Goal: Task Accomplishment & Management: Use online tool/utility

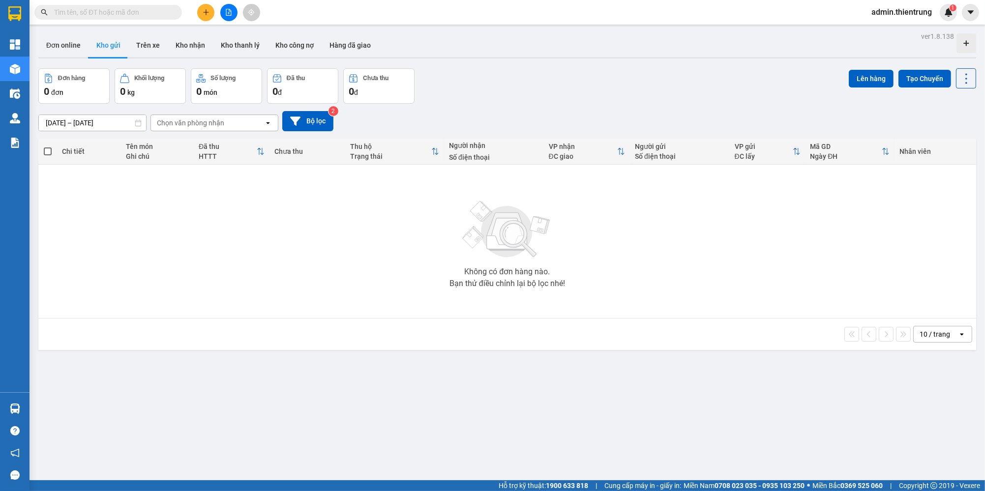
click at [301, 114] on button "Bộ lọc" at bounding box center [307, 121] width 51 height 20
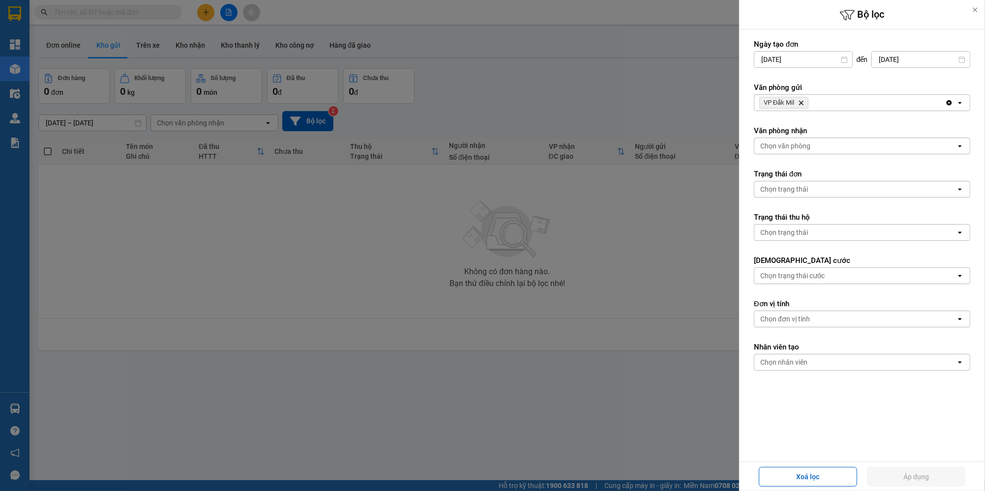
click at [803, 100] on icon "Delete" at bounding box center [801, 103] width 6 height 6
click at [803, 100] on div "Chọn văn phòng" at bounding box center [785, 103] width 50 height 10
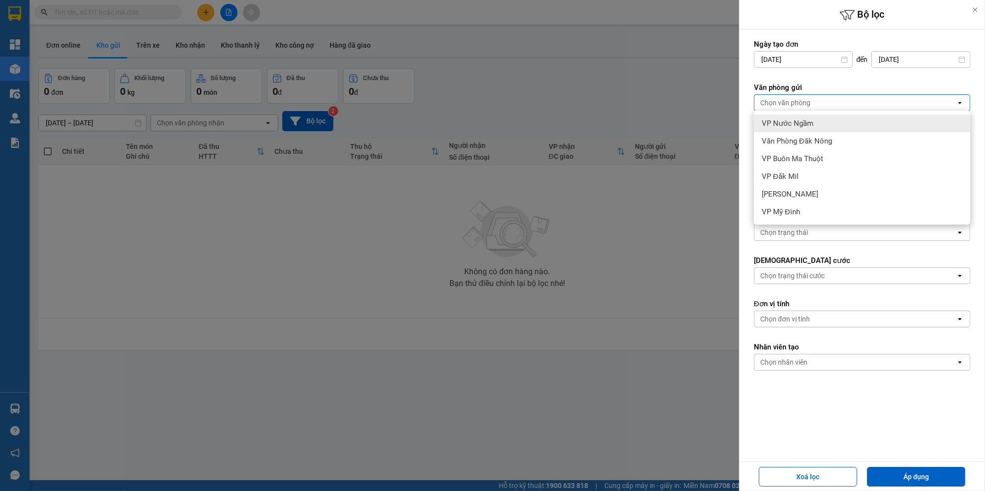
click at [795, 125] on span "VP Nước Ngầm" at bounding box center [788, 124] width 52 height 10
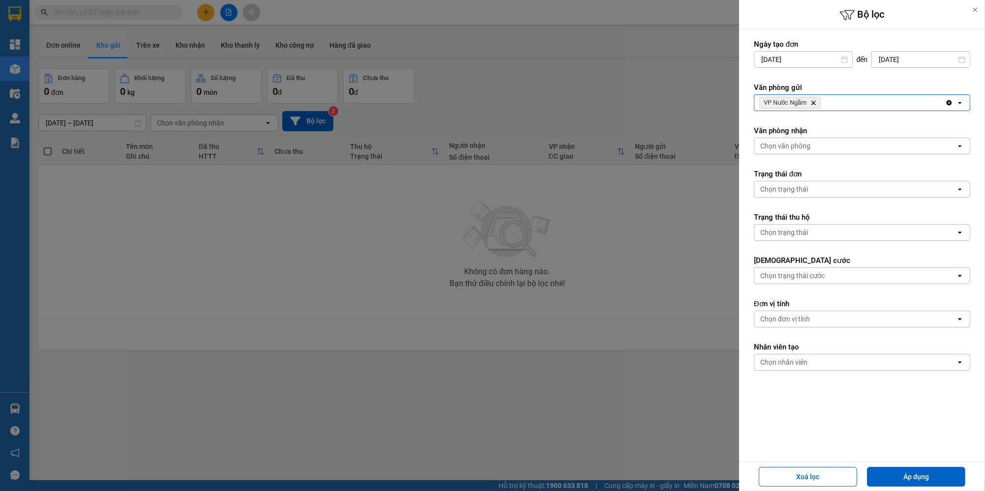
click at [814, 99] on span "VP Nước Ngầm Delete" at bounding box center [789, 103] width 61 height 12
click at [814, 100] on icon "Delete" at bounding box center [813, 103] width 6 height 6
click at [814, 100] on div "Chọn văn phòng" at bounding box center [855, 103] width 202 height 16
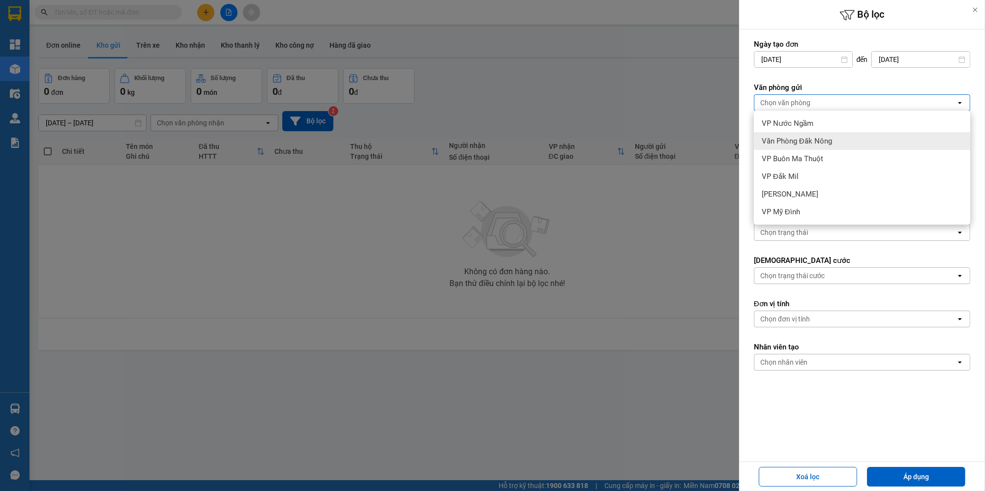
click at [825, 141] on span "Văn Phòng Đăk Nông" at bounding box center [797, 141] width 70 height 10
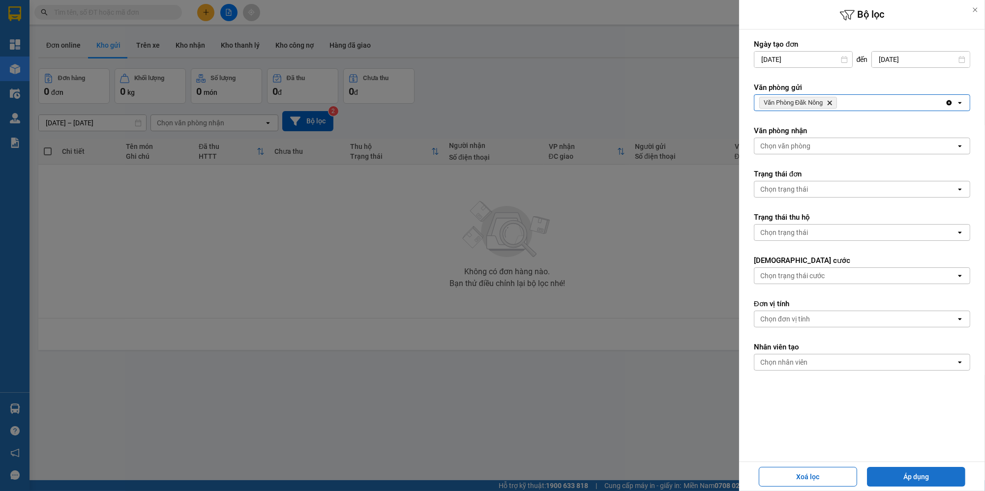
click at [896, 478] on button "Áp dụng" at bounding box center [916, 477] width 98 height 20
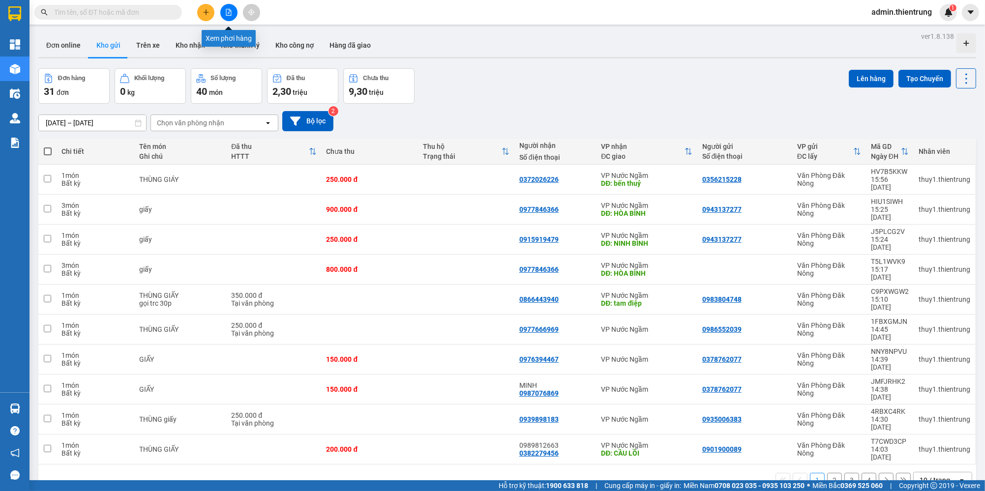
click at [230, 15] on icon "file-add" at bounding box center [228, 12] width 5 height 7
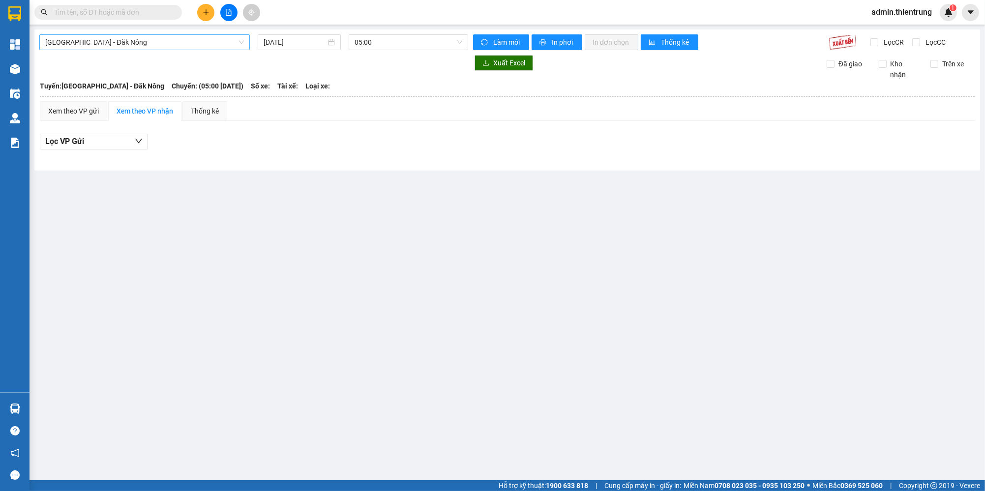
click at [149, 43] on span "[GEOGRAPHIC_DATA] - Đăk Nông" at bounding box center [144, 42] width 199 height 15
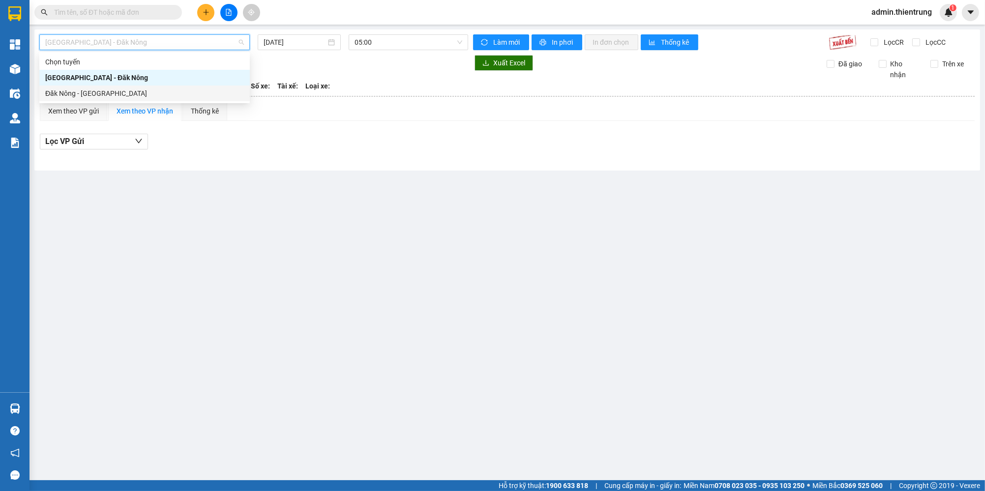
click at [116, 92] on div "Đăk Nông - [GEOGRAPHIC_DATA]" at bounding box center [144, 93] width 199 height 11
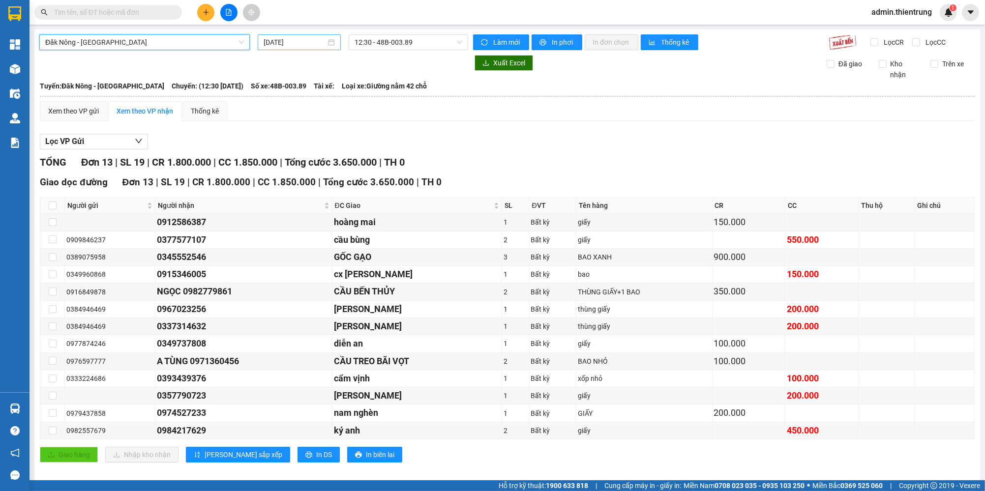
click at [288, 44] on input "[DATE]" at bounding box center [295, 42] width 62 height 11
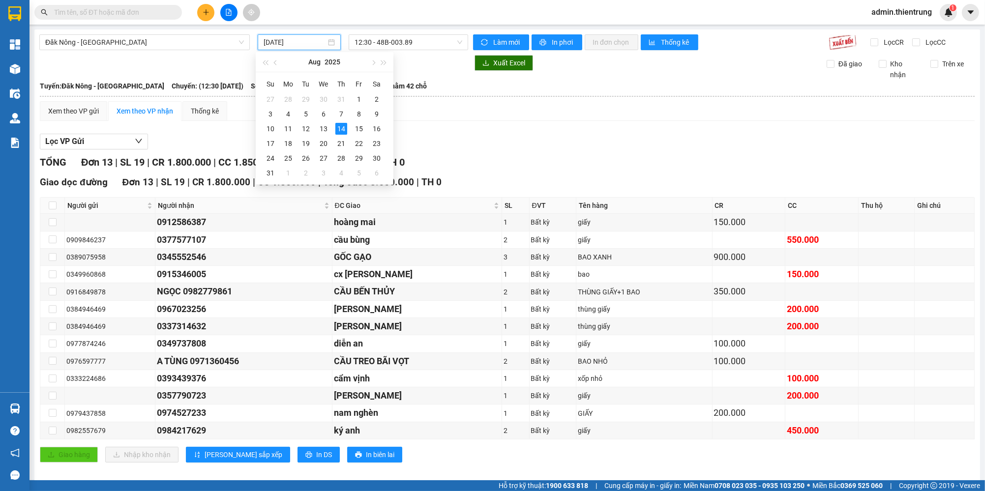
click at [508, 138] on div "Lọc VP Gửi" at bounding box center [507, 142] width 935 height 16
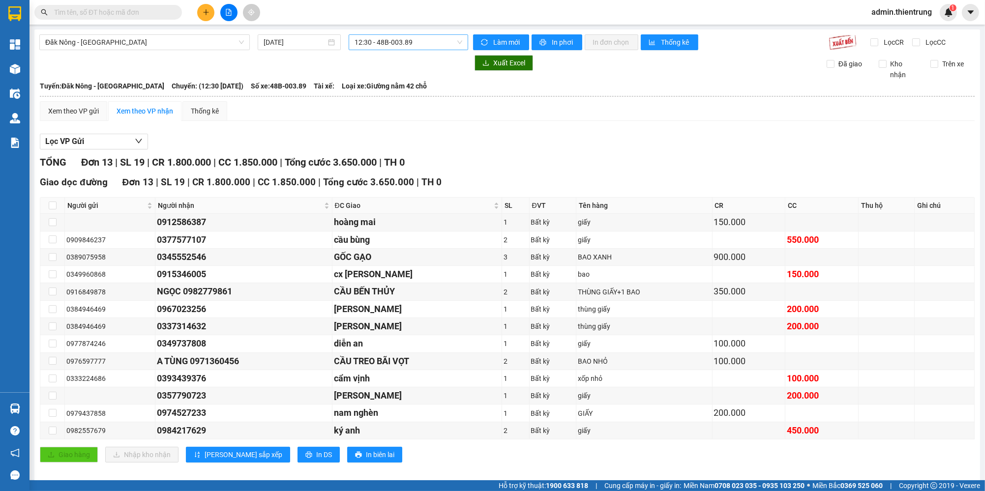
click at [406, 47] on span "12:30 - 48B-003.89" at bounding box center [409, 42] width 108 height 15
click at [408, 42] on span "12:30 - 48B-003.89" at bounding box center [409, 42] width 108 height 15
click at [409, 46] on span "12:30 - 48B-003.89" at bounding box center [409, 42] width 108 height 15
click at [405, 90] on div "12:31 - 48h-019.23" at bounding box center [390, 93] width 77 height 11
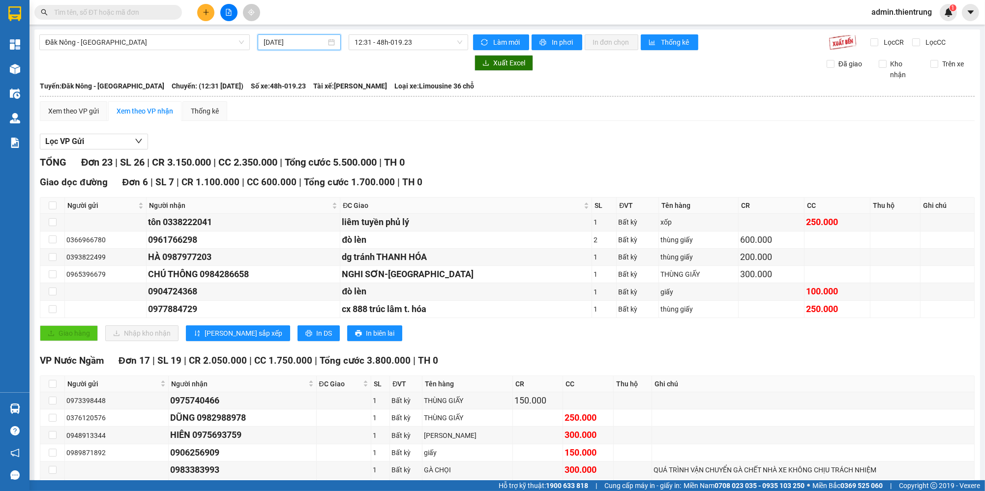
click at [299, 45] on input "[DATE]" at bounding box center [295, 42] width 62 height 11
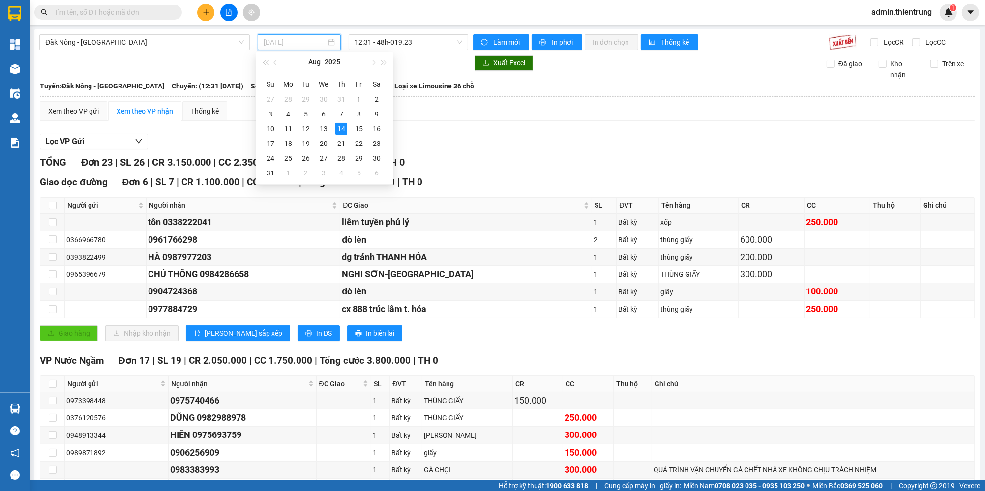
type input "[DATE]"
click at [469, 120] on div "Xem theo VP gửi Xem theo VP nhận Thống kê" at bounding box center [507, 111] width 935 height 20
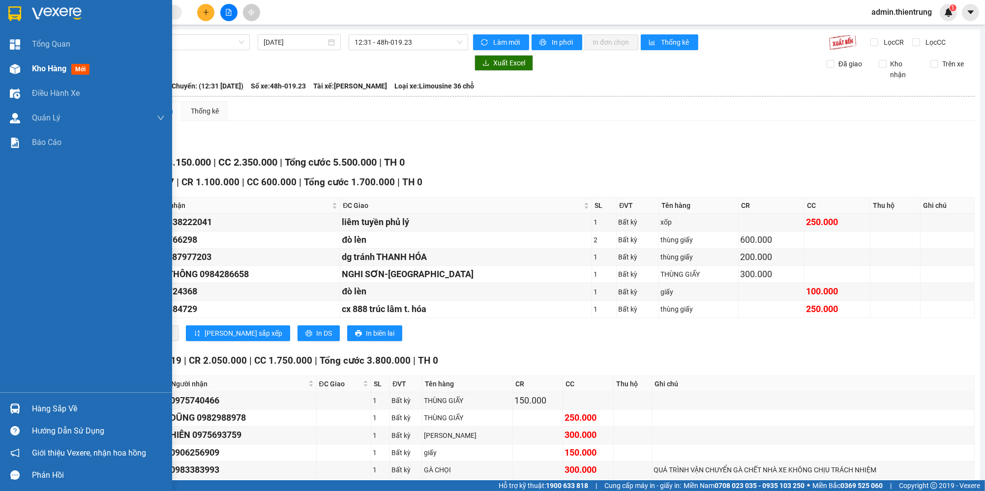
drag, startPoint x: 17, startPoint y: 75, endPoint x: 24, endPoint y: 72, distance: 7.0
click at [18, 75] on div at bounding box center [14, 68] width 17 height 17
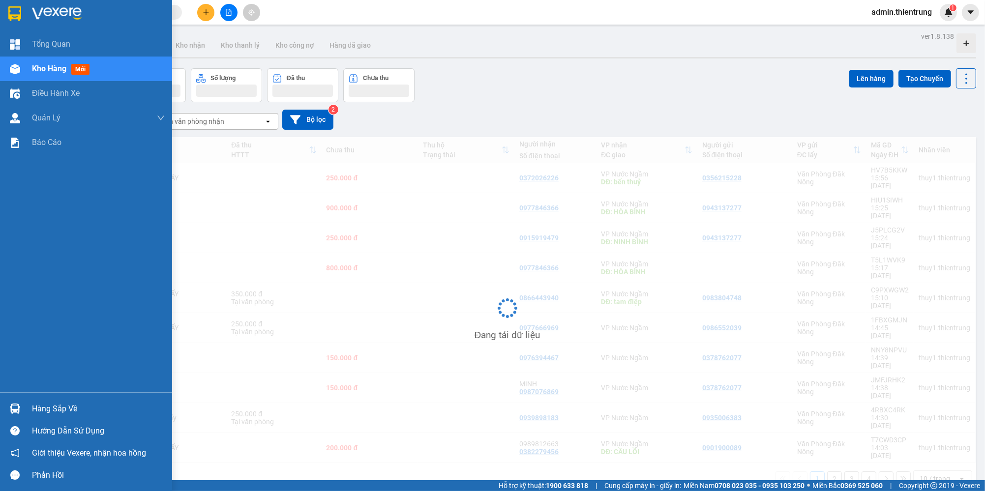
click at [25, 71] on div "Kho hàng mới" at bounding box center [86, 69] width 172 height 25
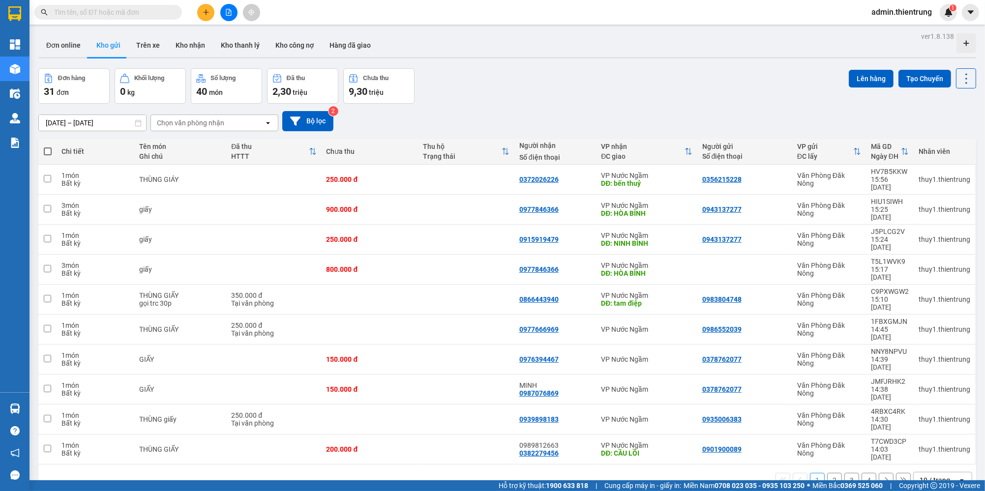
click at [230, 13] on icon "file-add" at bounding box center [228, 12] width 5 height 7
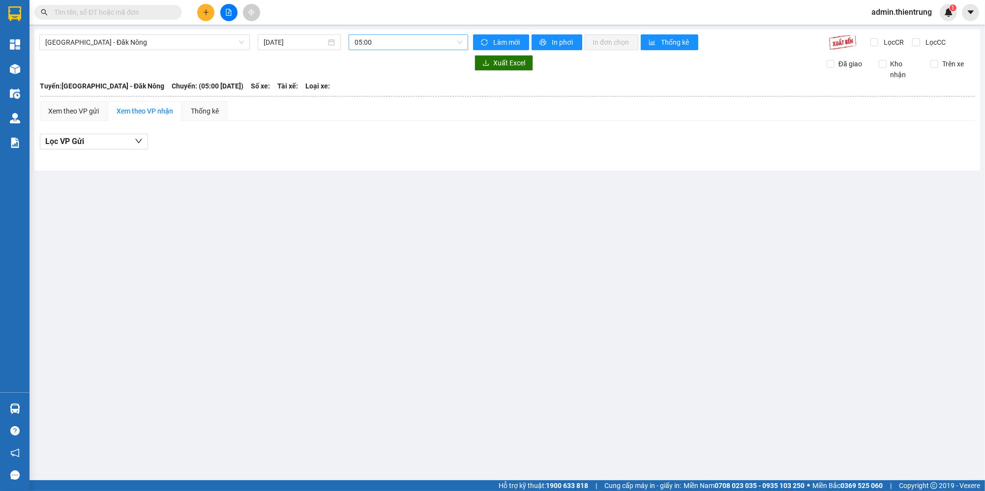
click at [384, 42] on span "05:00" at bounding box center [409, 42] width 108 height 15
click at [297, 40] on input "[DATE]" at bounding box center [295, 42] width 62 height 11
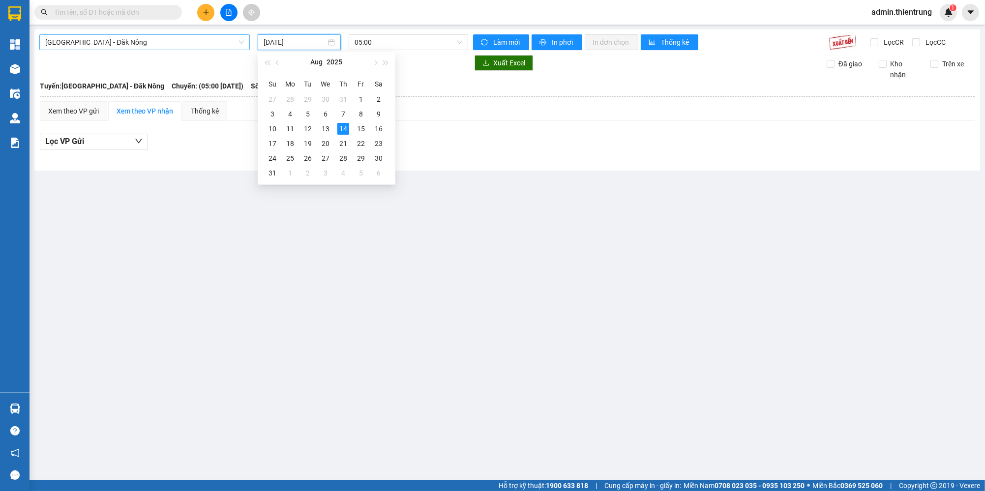
click at [126, 43] on span "[GEOGRAPHIC_DATA] - Đăk Nông" at bounding box center [144, 42] width 199 height 15
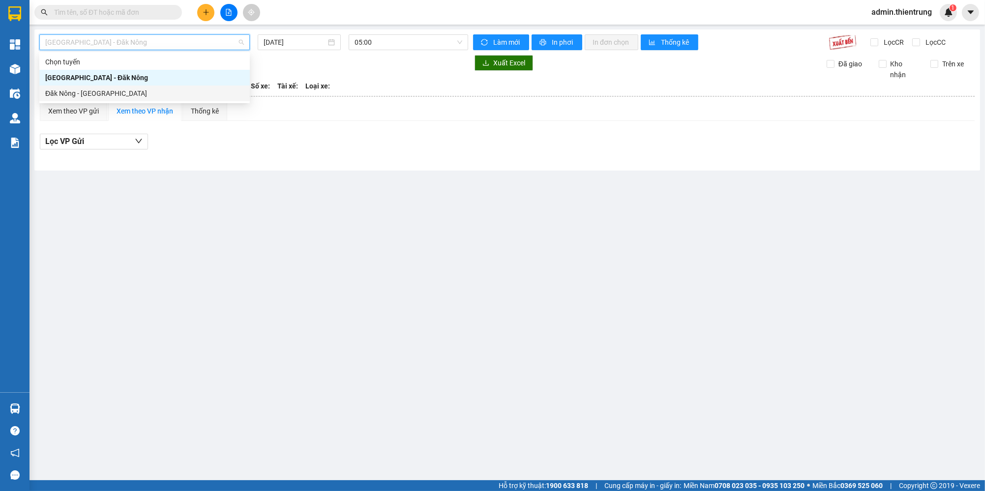
click at [109, 87] on div "Đăk Nông - [GEOGRAPHIC_DATA]" at bounding box center [144, 94] width 210 height 16
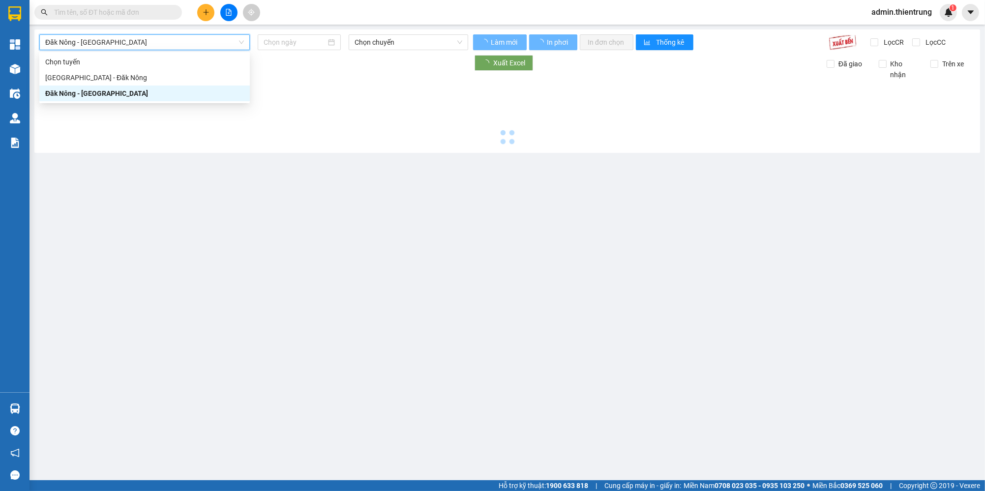
type input "[DATE]"
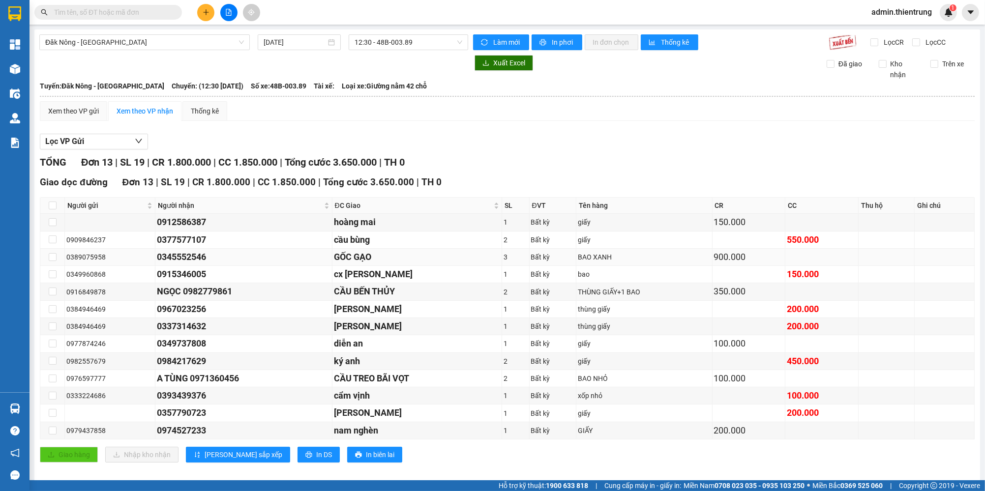
click at [654, 261] on div "BAO XANH" at bounding box center [644, 257] width 133 height 11
click at [403, 47] on span "12:30 - 48B-003.89" at bounding box center [409, 42] width 108 height 15
click at [540, 120] on div "Xem theo VP gửi Xem theo VP nhận Thống kê" at bounding box center [507, 111] width 935 height 20
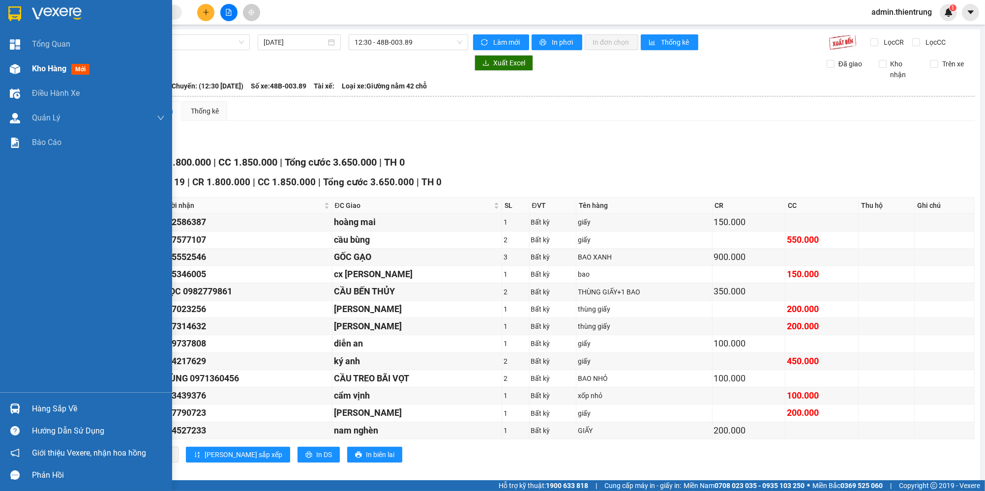
click at [22, 68] on div at bounding box center [14, 68] width 17 height 17
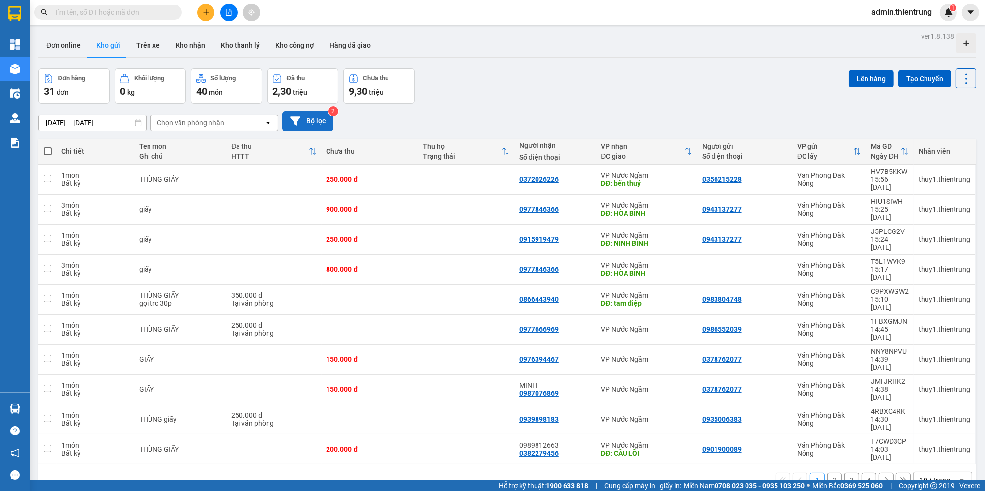
click at [323, 121] on button "Bộ lọc" at bounding box center [307, 121] width 51 height 20
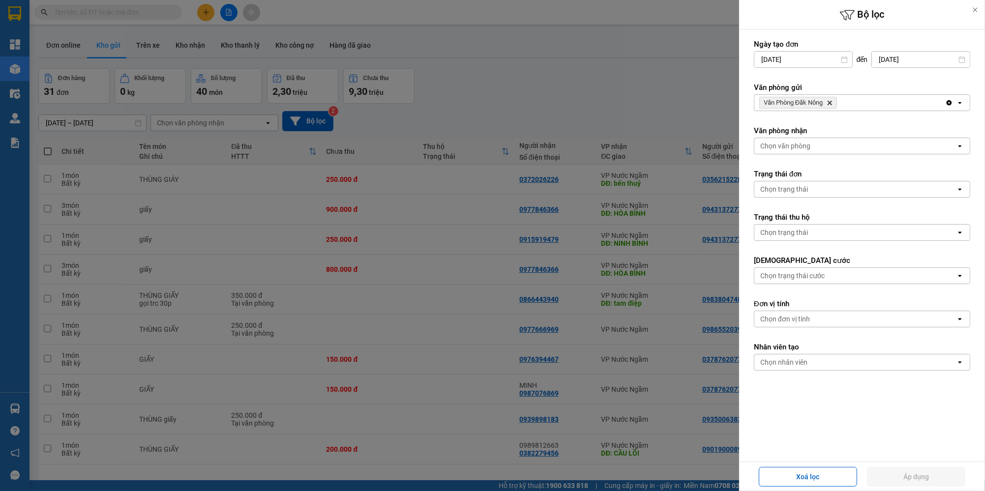
click at [674, 111] on div at bounding box center [492, 245] width 985 height 491
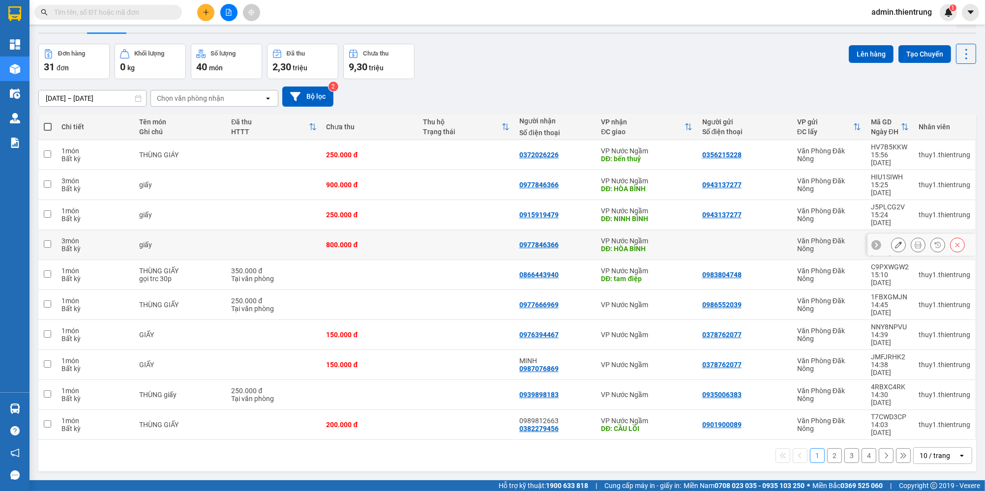
scroll to position [45, 0]
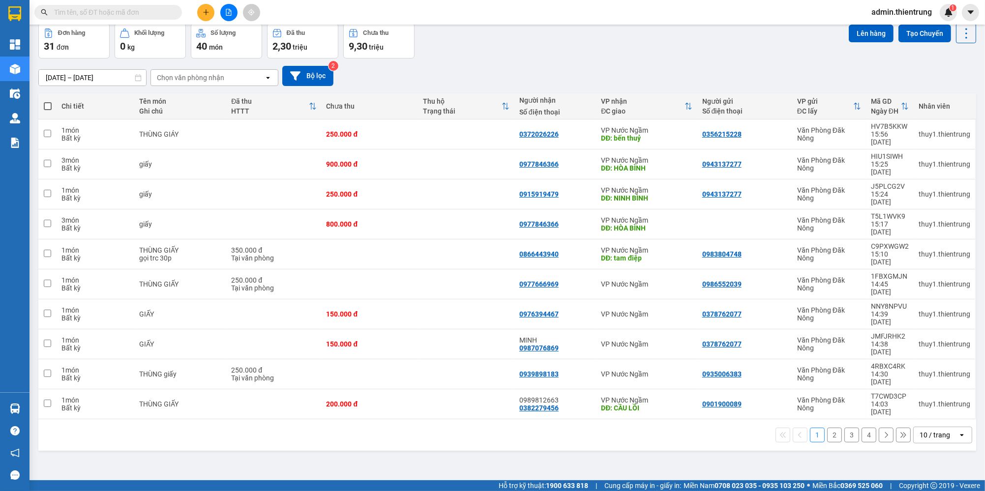
click at [826, 419] on div "1 2 3 4 10 / trang open" at bounding box center [507, 434] width 938 height 31
click at [829, 428] on button "2" at bounding box center [834, 435] width 15 height 15
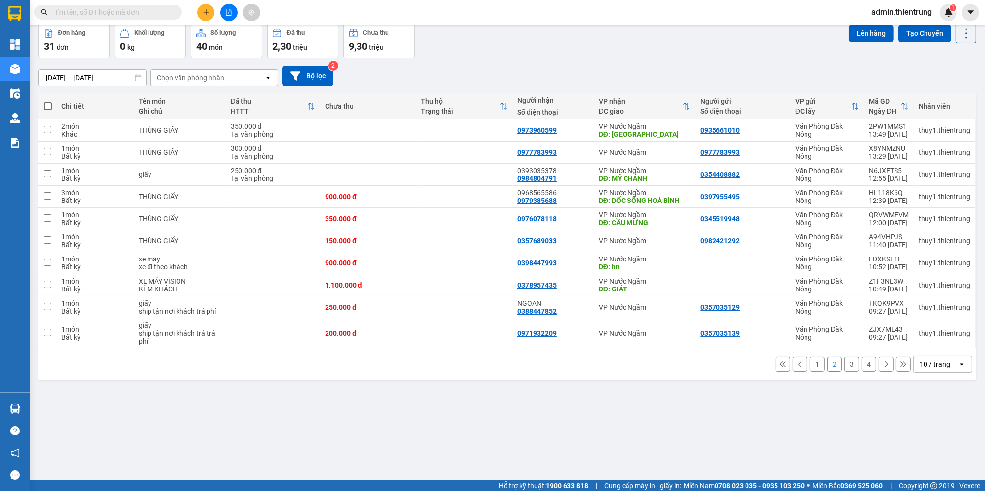
click at [866, 364] on button "4" at bounding box center [869, 364] width 15 height 15
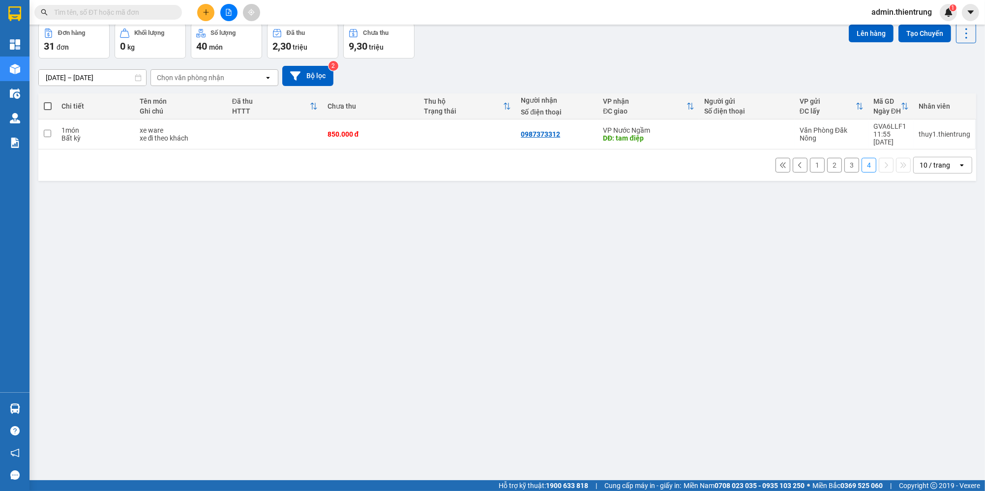
click at [852, 157] on div "1 2 3 4 10 / trang open" at bounding box center [507, 165] width 930 height 17
click at [847, 158] on button "3" at bounding box center [851, 165] width 15 height 15
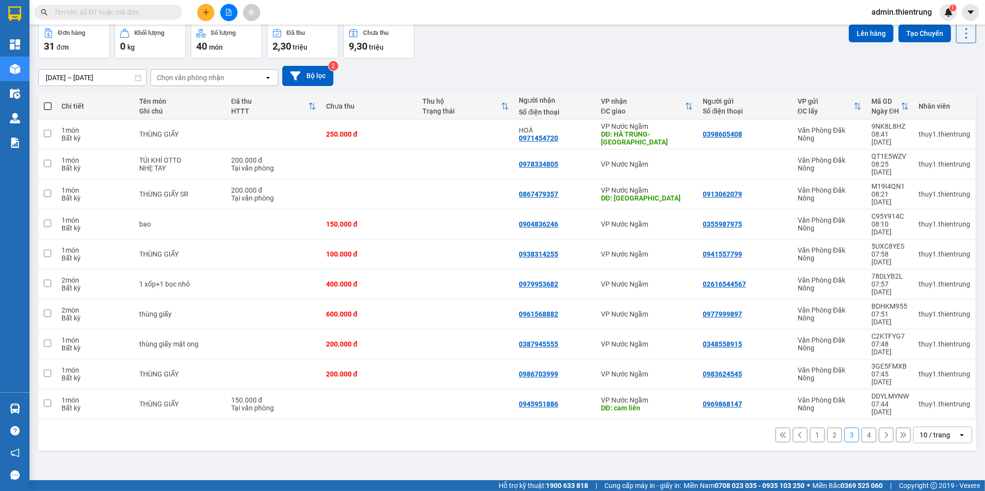
scroll to position [0, 0]
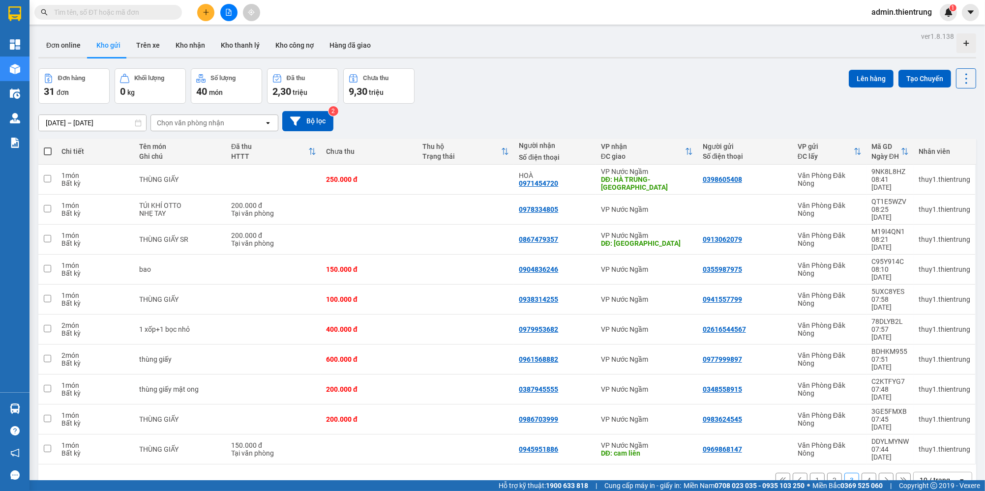
click at [162, 11] on input "text" at bounding box center [112, 12] width 116 height 11
click at [813, 473] on button "1" at bounding box center [817, 480] width 15 height 15
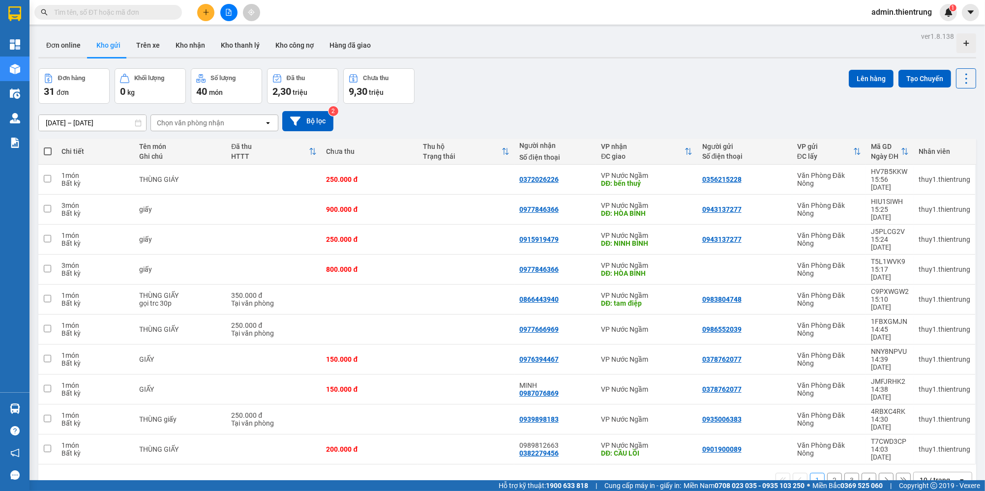
click at [830, 473] on button "2" at bounding box center [834, 480] width 15 height 15
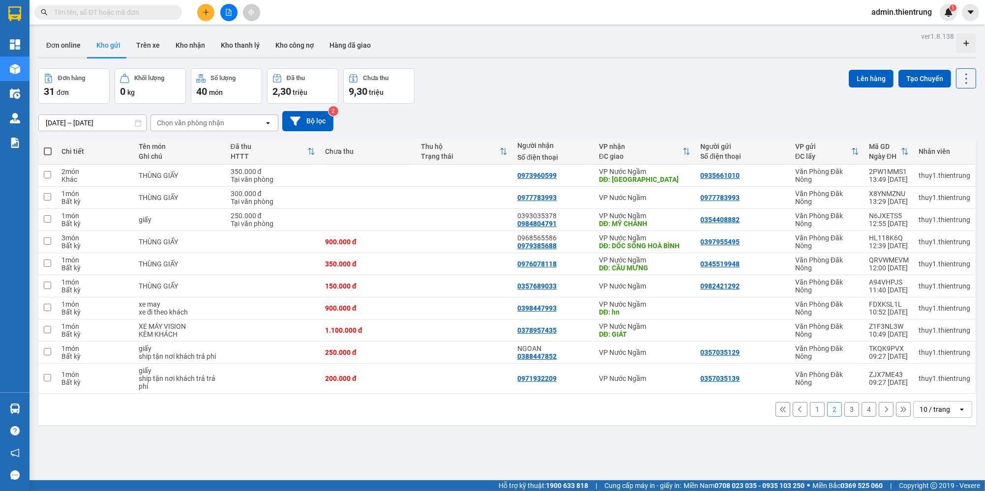
click at [847, 407] on button "3" at bounding box center [851, 409] width 15 height 15
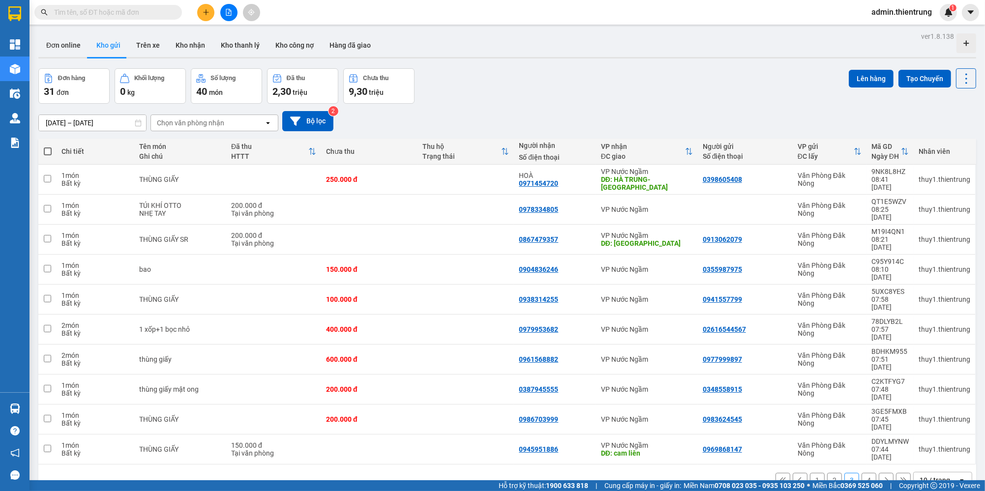
click at [125, 14] on input "text" at bounding box center [112, 12] width 116 height 11
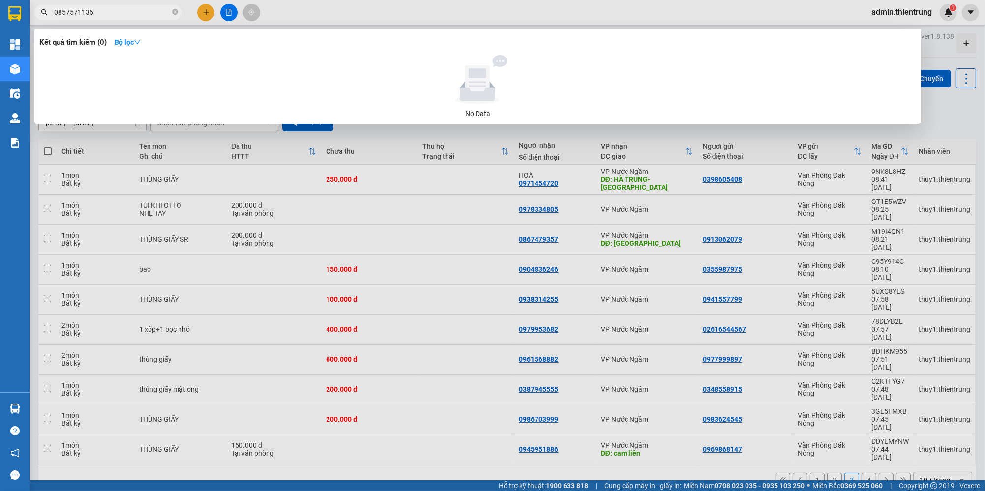
click at [120, 13] on input "0857571136" at bounding box center [112, 12] width 116 height 11
type input "0857571136"
click at [399, 149] on div at bounding box center [492, 245] width 985 height 491
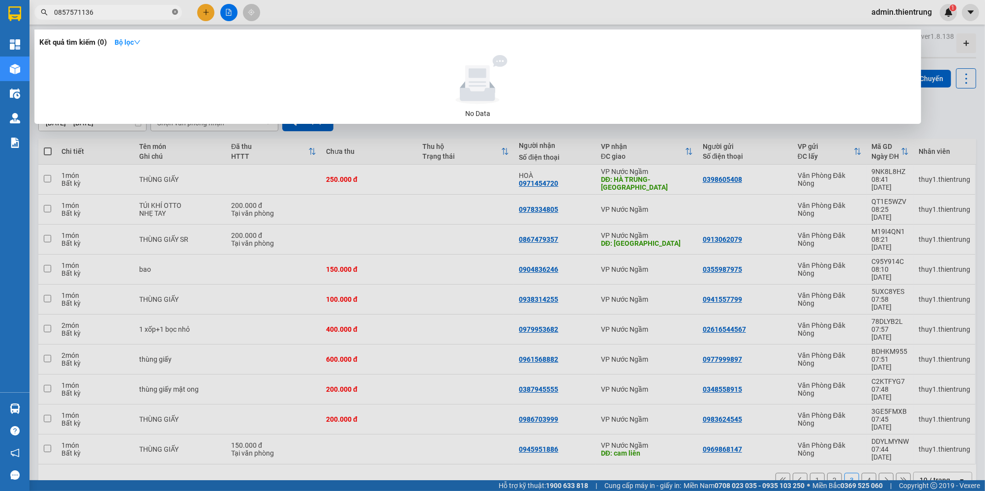
click at [175, 11] on icon "close-circle" at bounding box center [175, 12] width 6 height 6
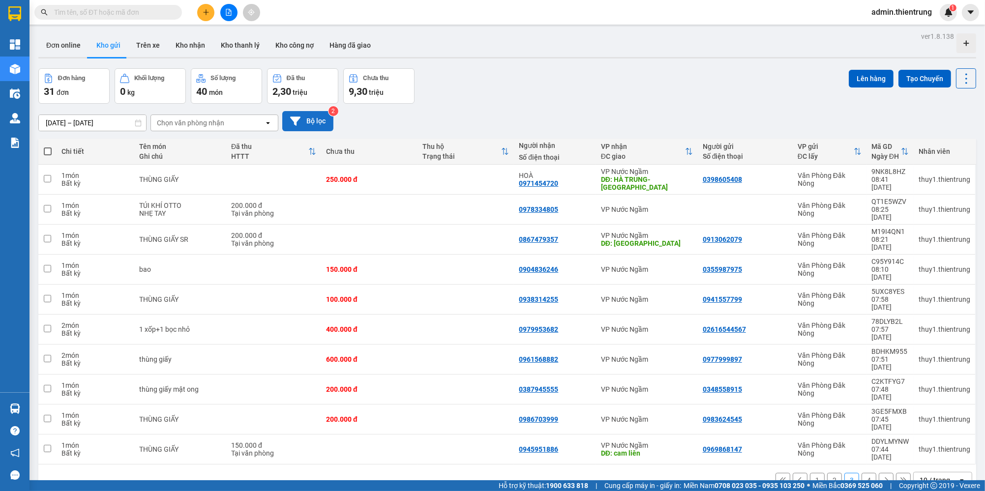
click at [303, 120] on button "Bộ lọc" at bounding box center [307, 121] width 51 height 20
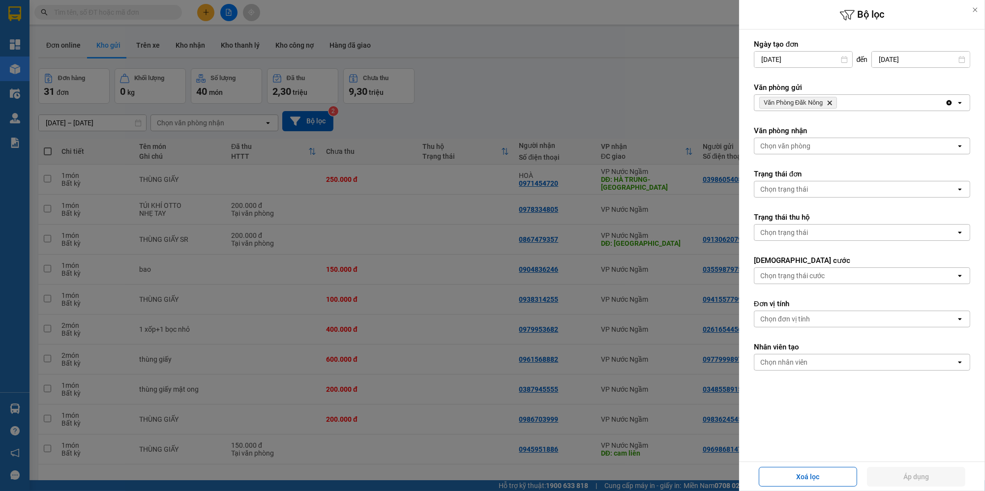
click at [560, 96] on div at bounding box center [492, 245] width 985 height 491
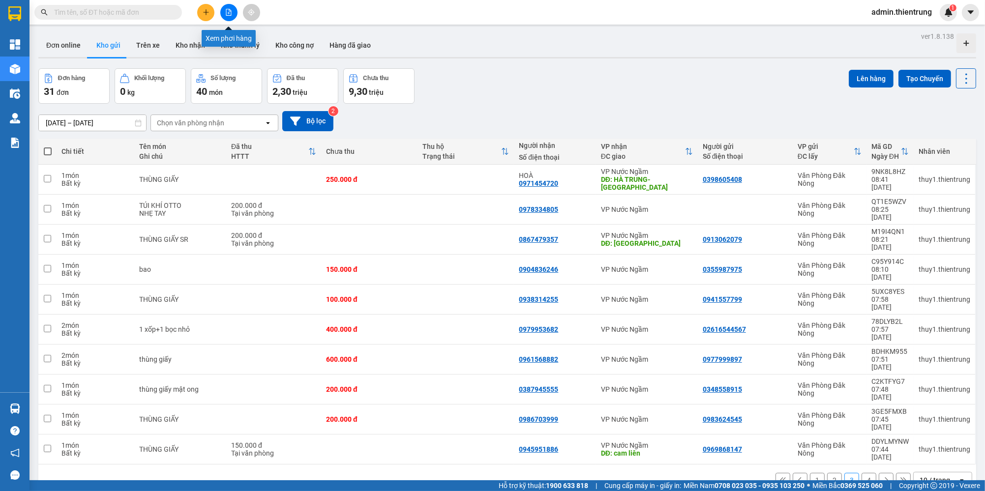
click at [224, 12] on button at bounding box center [228, 12] width 17 height 17
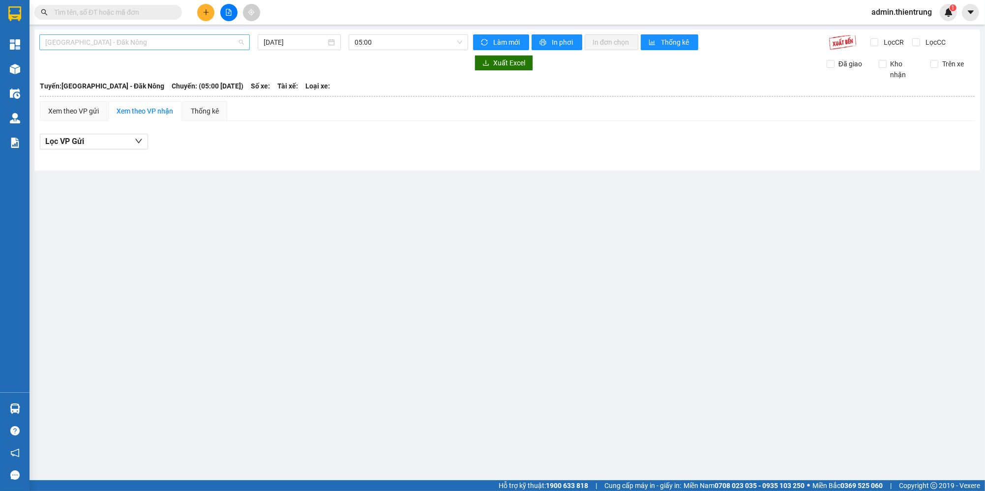
click at [201, 49] on span "[GEOGRAPHIC_DATA] - Đăk Nông" at bounding box center [144, 42] width 199 height 15
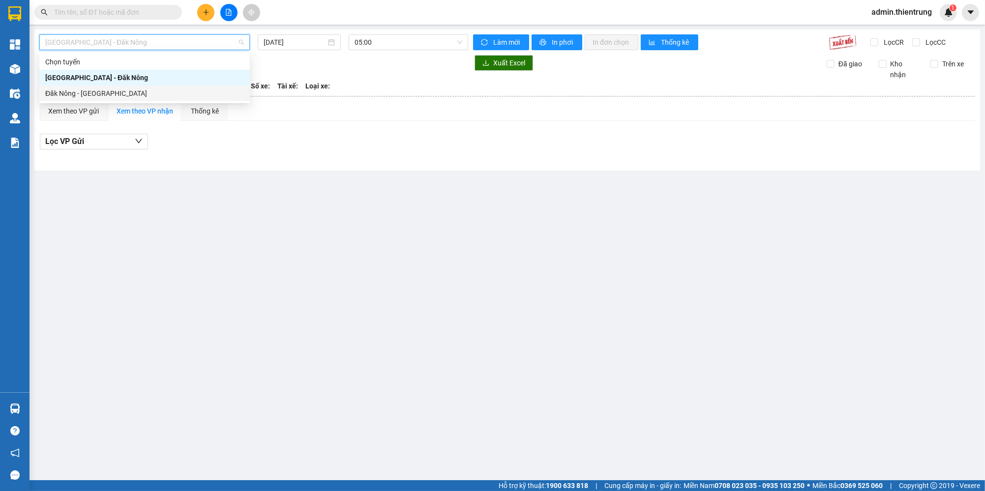
click at [163, 88] on div "Đăk Nông - [GEOGRAPHIC_DATA]" at bounding box center [144, 93] width 199 height 11
type input "[DATE]"
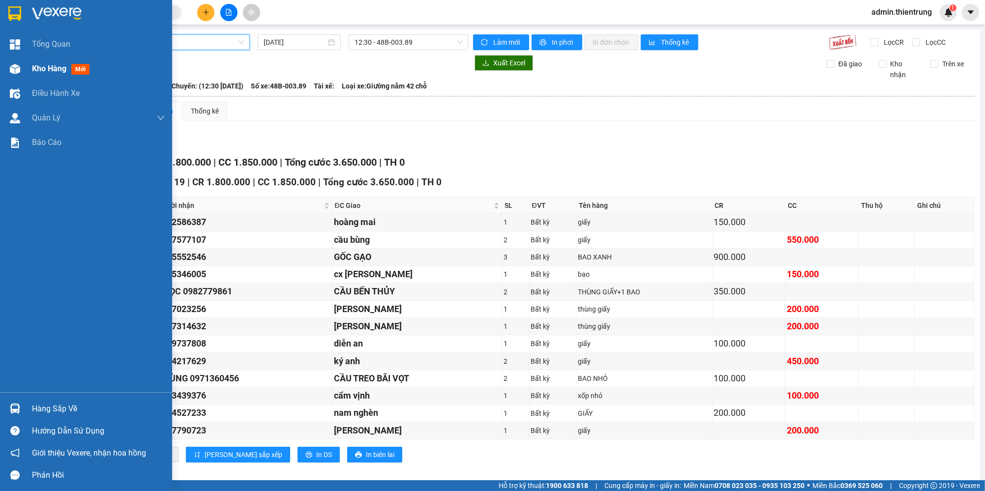
click at [15, 67] on img at bounding box center [15, 69] width 10 height 10
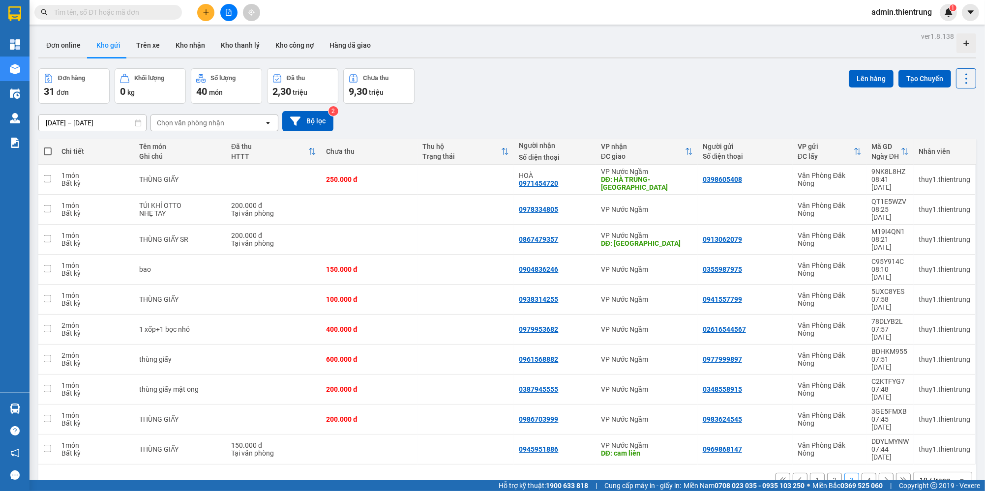
click at [137, 13] on input "text" at bounding box center [112, 12] width 116 height 11
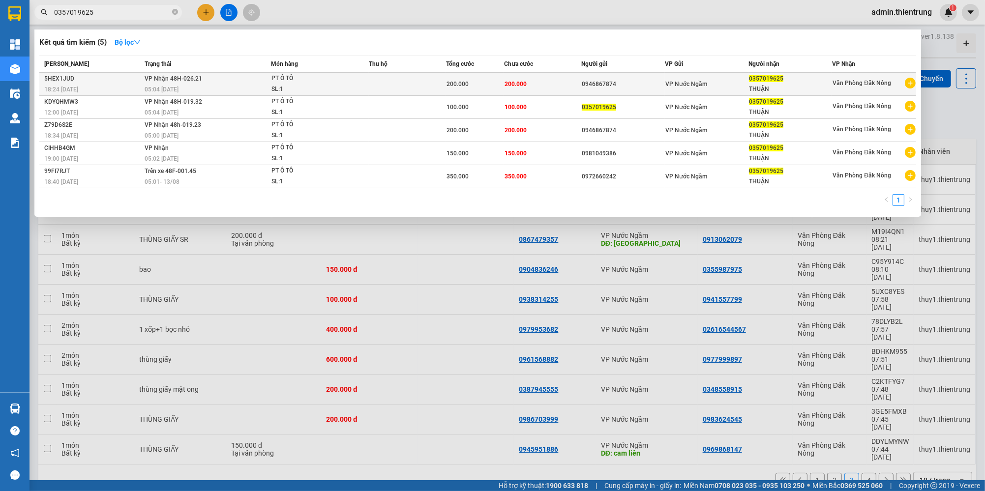
type input "0357019625"
click at [355, 85] on span "PT Ô TÔ SL: 1" at bounding box center [319, 83] width 97 height 21
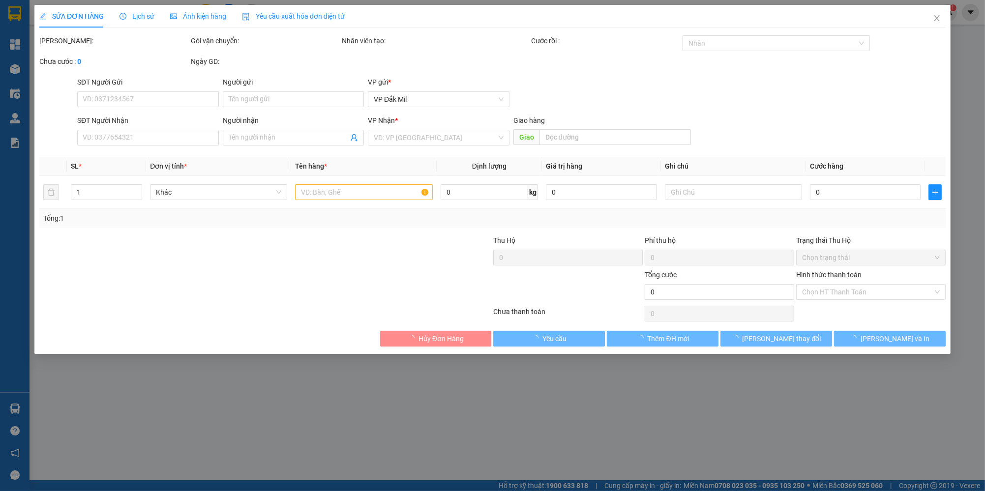
type input "0946867874"
type input "0357019625"
type input "THUẬN"
type input "200.000"
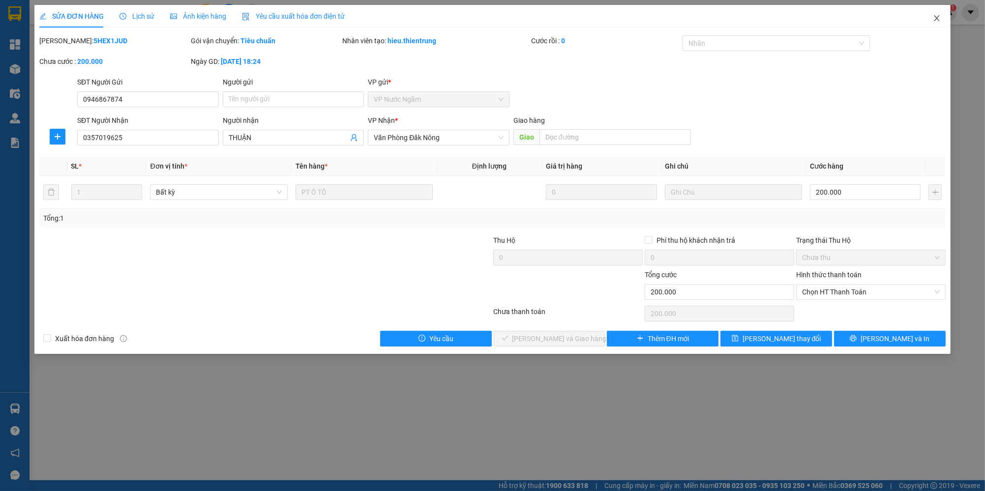
click at [939, 11] on span "Close" at bounding box center [937, 19] width 28 height 28
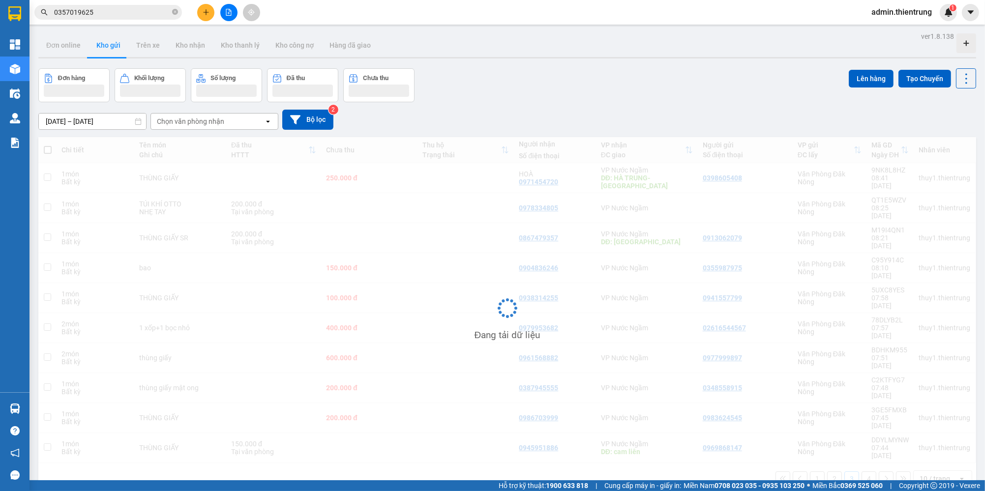
click at [935, 19] on div "admin.thientrung 1" at bounding box center [910, 12] width 93 height 17
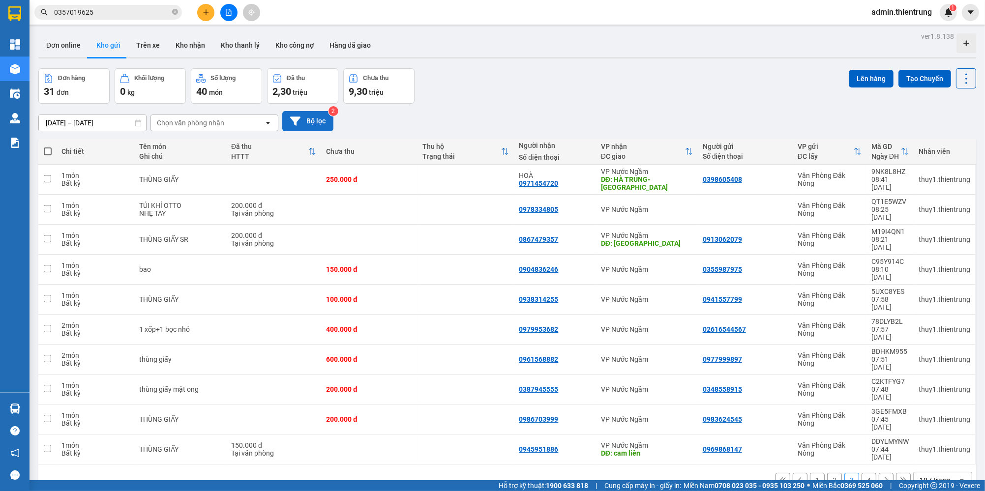
click at [301, 121] on button "Bộ lọc" at bounding box center [307, 121] width 51 height 20
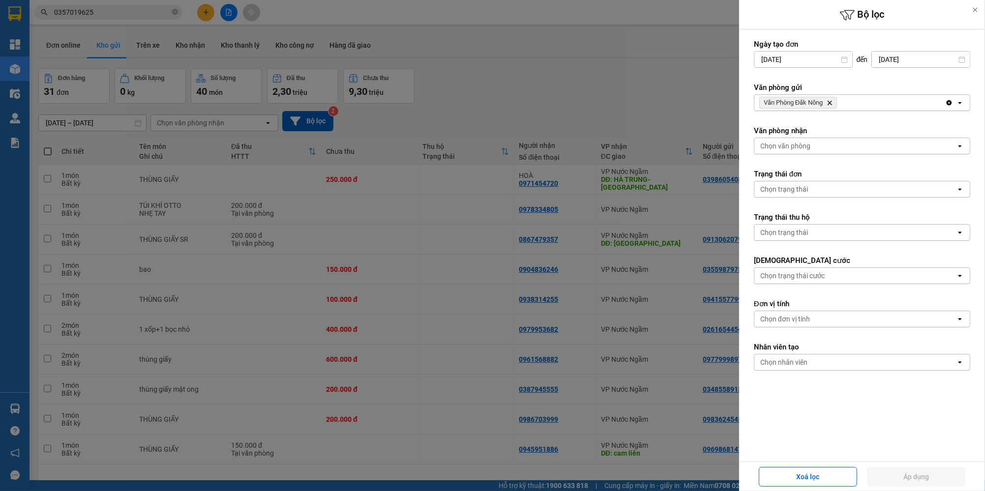
click at [832, 102] on icon "Văn Phòng Đăk Nông, close by backspace" at bounding box center [830, 103] width 4 height 4
click at [382, 49] on div at bounding box center [492, 245] width 985 height 491
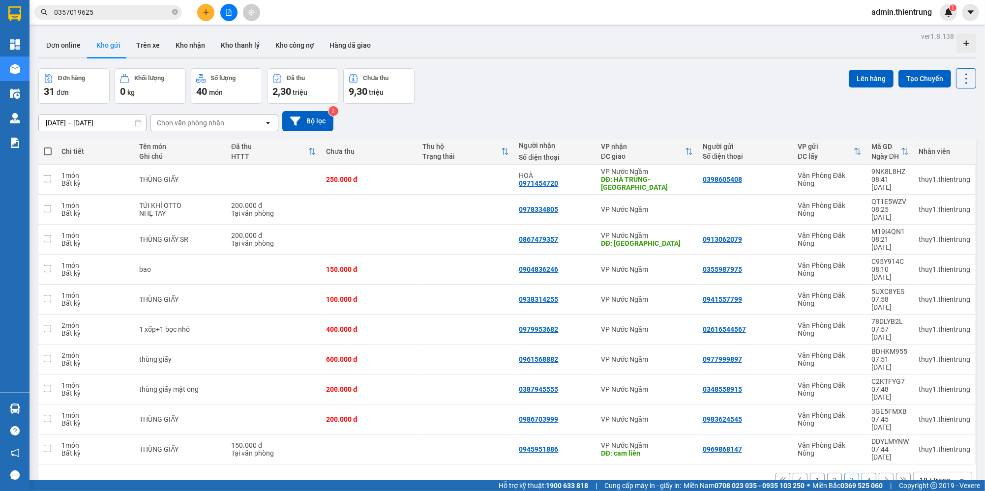
click at [232, 13] on button at bounding box center [228, 12] width 17 height 17
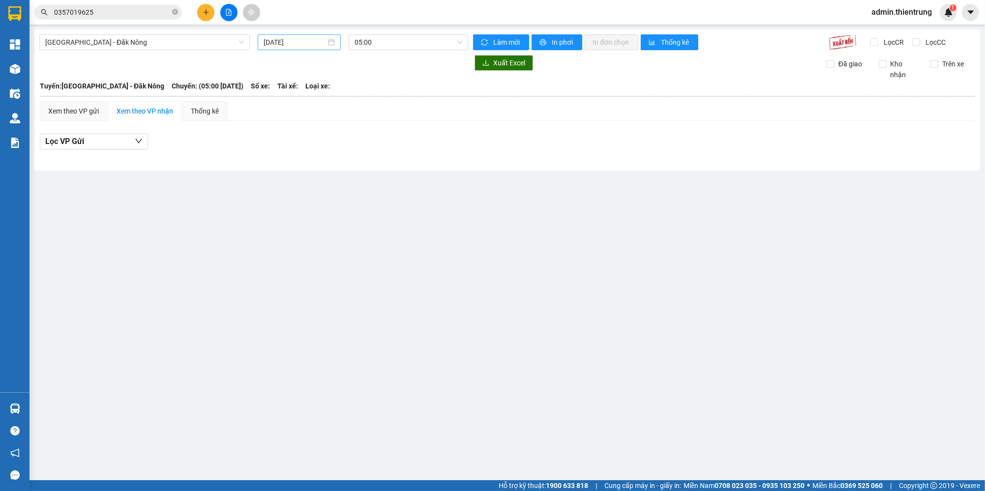
click at [307, 41] on input "[DATE]" at bounding box center [295, 42] width 62 height 11
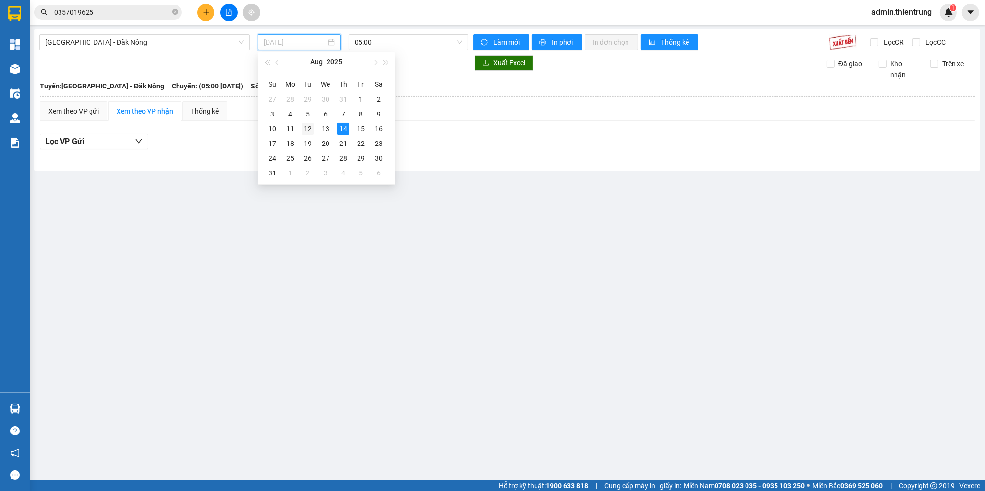
click at [308, 129] on div "12" at bounding box center [308, 129] width 12 height 12
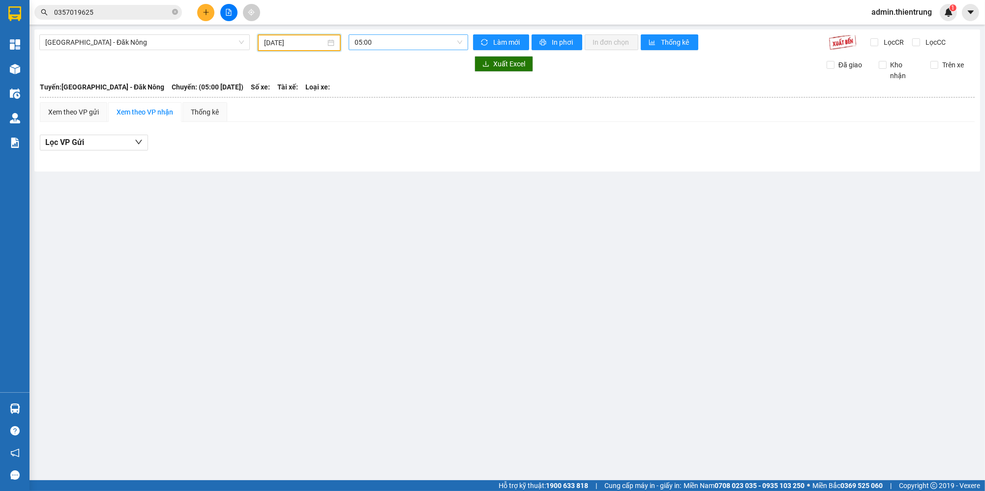
click at [412, 44] on span "05:00" at bounding box center [409, 42] width 108 height 15
click at [399, 90] on div "05:01 - 48h-019.23" at bounding box center [393, 93] width 77 height 11
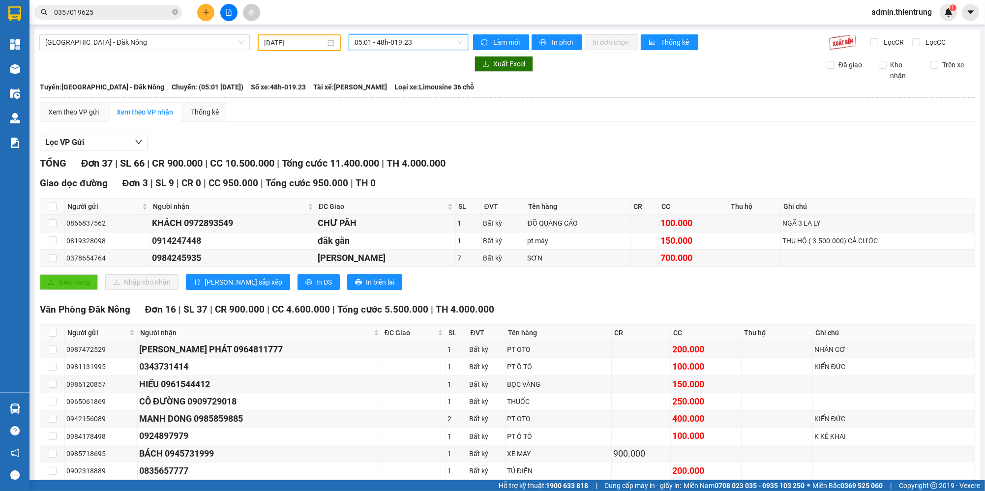
click at [309, 47] on input "[DATE]" at bounding box center [294, 42] width 61 height 11
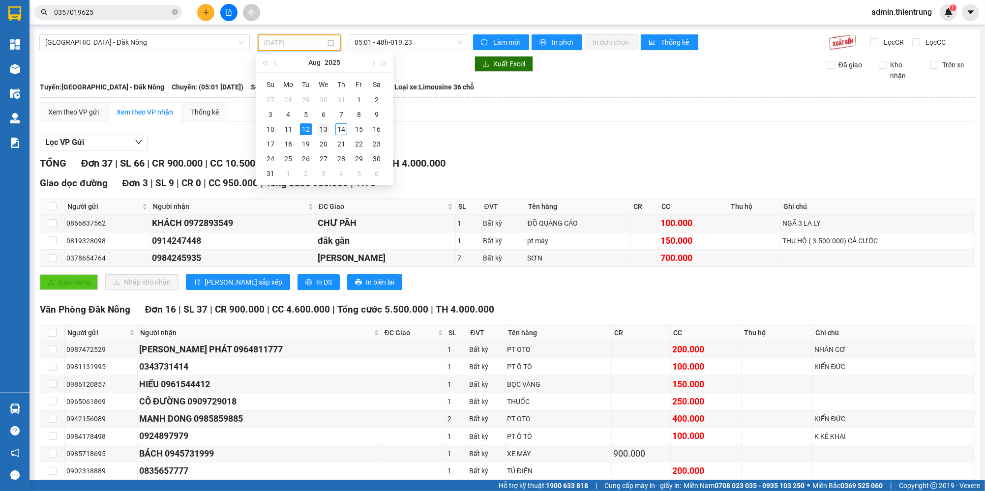
click at [326, 128] on div "13" at bounding box center [324, 129] width 12 height 12
type input "[DATE]"
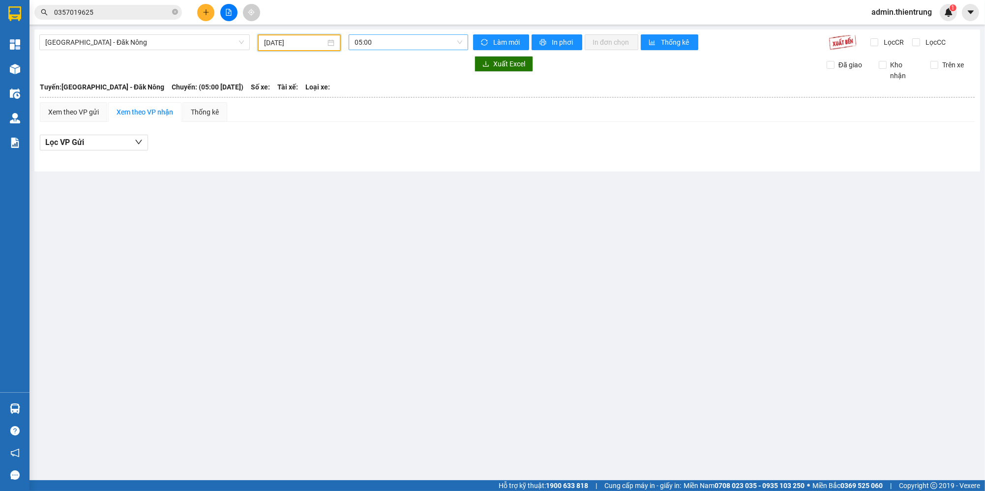
click at [414, 44] on span "05:00" at bounding box center [409, 42] width 108 height 15
click at [403, 98] on div "05:01 - 48F-001.45" at bounding box center [393, 93] width 77 height 11
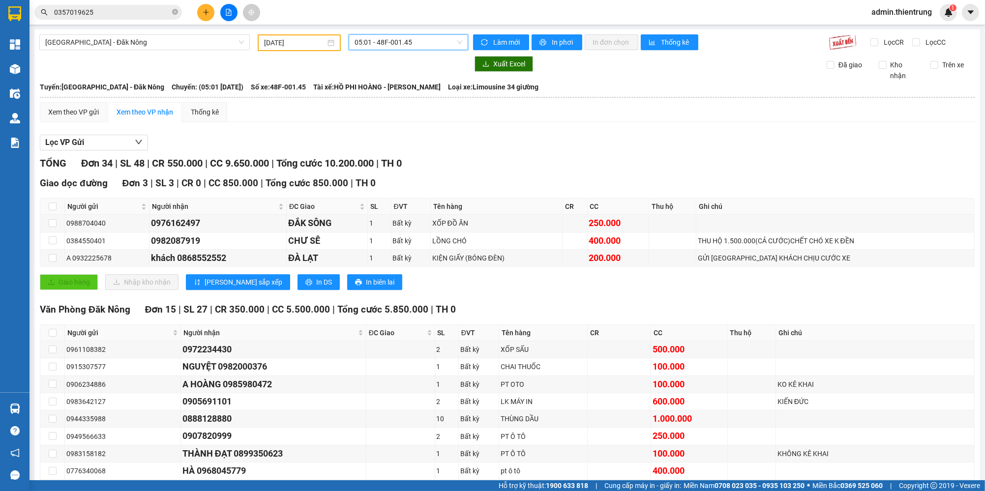
click at [396, 44] on span "05:01 - 48F-001.45" at bounding box center [409, 42] width 108 height 15
click at [518, 143] on div "Lọc VP Gửi" at bounding box center [507, 143] width 935 height 16
click at [397, 42] on span "05:01 - 48F-001.45" at bounding box center [409, 42] width 108 height 15
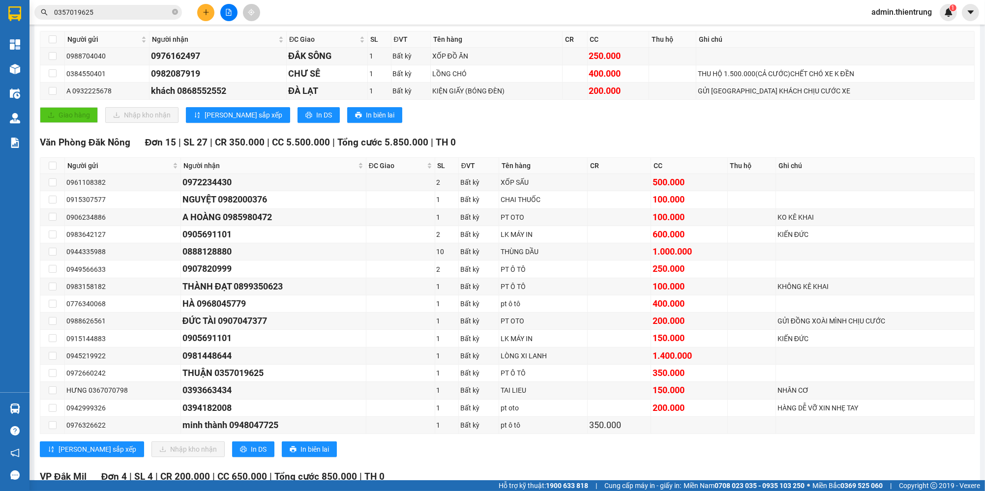
scroll to position [169, 0]
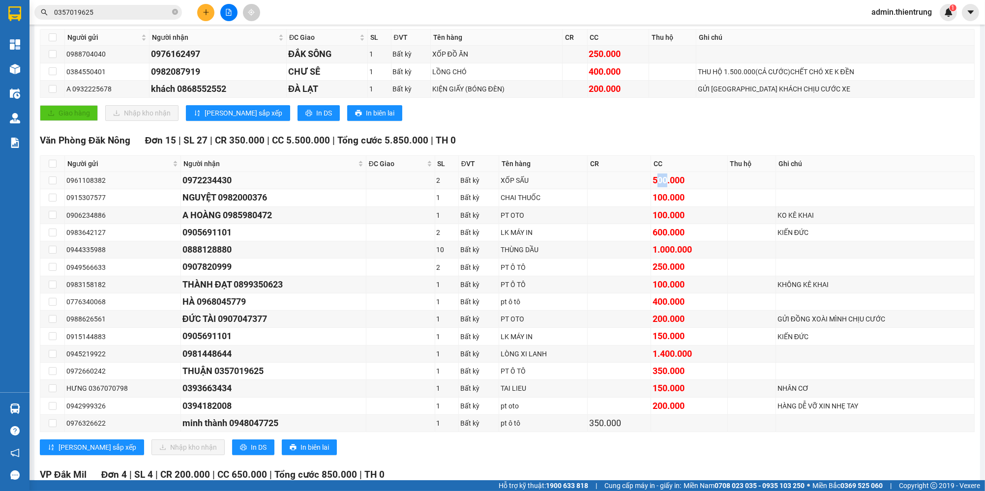
drag, startPoint x: 649, startPoint y: 178, endPoint x: 659, endPoint y: 178, distance: 10.3
click at [659, 178] on div "500.000" at bounding box center [689, 181] width 73 height 14
drag, startPoint x: 246, startPoint y: 369, endPoint x: 259, endPoint y: 369, distance: 13.3
click at [259, 369] on div "THUẬN 0357019625" at bounding box center [273, 371] width 182 height 14
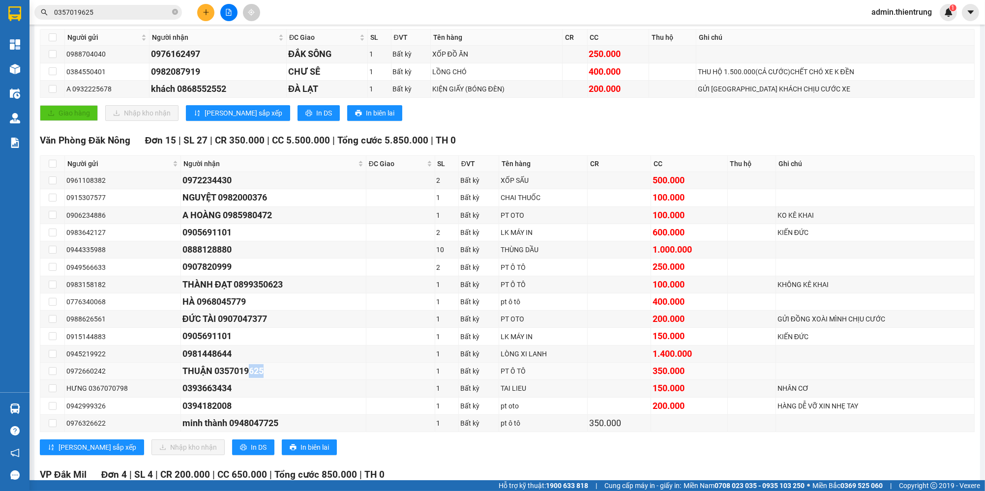
click at [259, 369] on div "THUẬN 0357019625" at bounding box center [273, 371] width 182 height 14
drag, startPoint x: 260, startPoint y: 369, endPoint x: 212, endPoint y: 371, distance: 47.3
click at [212, 371] on div "THUẬN 0357019625" at bounding box center [273, 371] width 182 height 14
click at [218, 371] on div "THUẬN 0357019625" at bounding box center [273, 371] width 182 height 14
drag, startPoint x: 212, startPoint y: 367, endPoint x: 259, endPoint y: 372, distance: 47.5
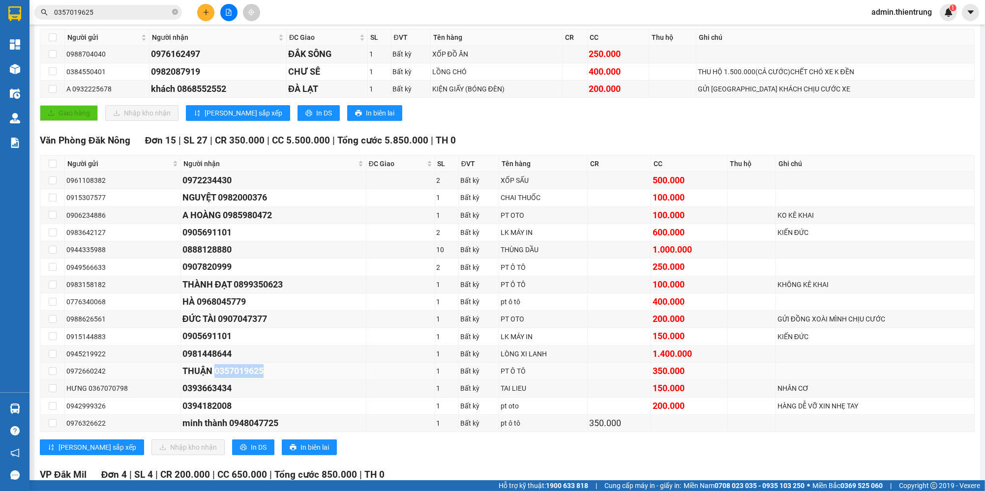
click at [259, 372] on div "THUẬN 0357019625" at bounding box center [273, 371] width 182 height 14
click at [259, 371] on div "THUẬN 0357019625" at bounding box center [273, 371] width 182 height 14
drag, startPoint x: 245, startPoint y: 368, endPoint x: 258, endPoint y: 368, distance: 12.3
click at [258, 368] on div "THUẬN 0357019625" at bounding box center [273, 371] width 182 height 14
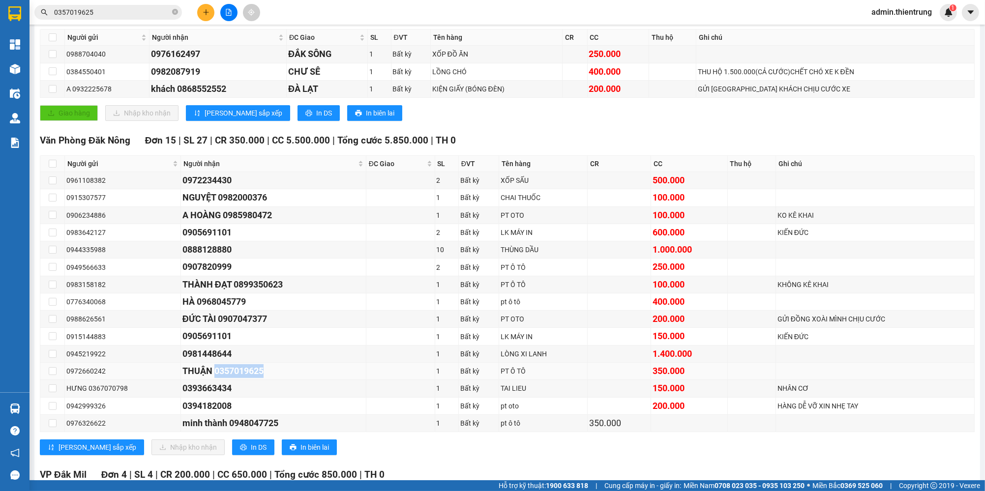
drag, startPoint x: 260, startPoint y: 368, endPoint x: 210, endPoint y: 370, distance: 49.2
click at [210, 370] on div "THUẬN 0357019625" at bounding box center [273, 371] width 182 height 14
click at [220, 370] on div "THUẬN 0357019625" at bounding box center [273, 371] width 182 height 14
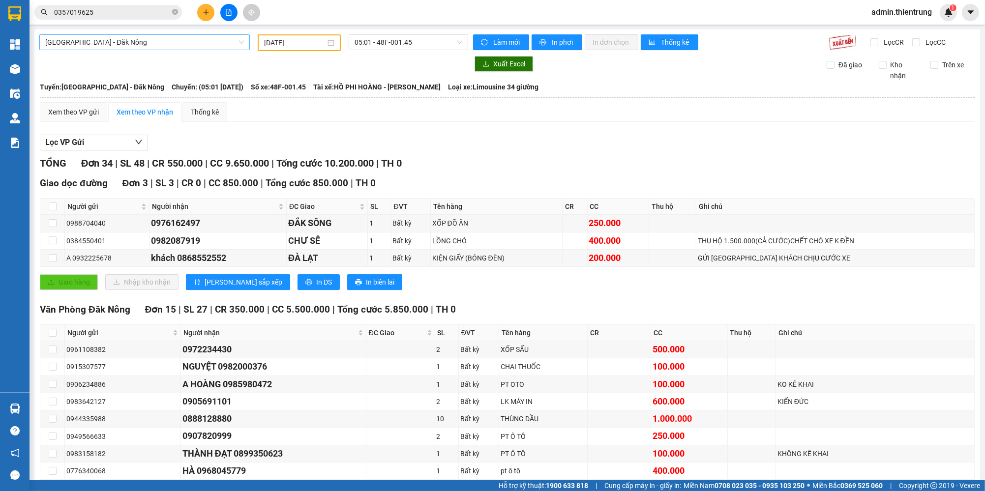
click at [191, 43] on span "[GEOGRAPHIC_DATA] - Đăk Nông" at bounding box center [144, 42] width 199 height 15
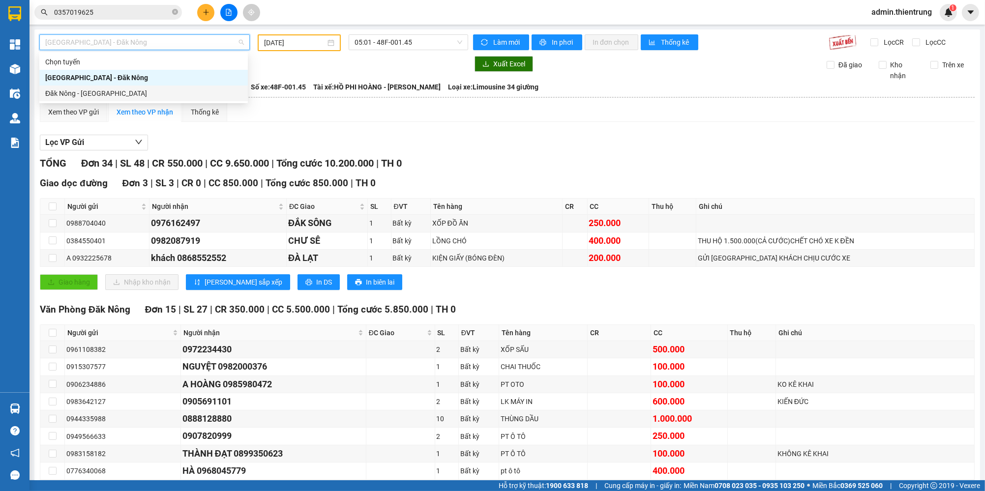
click at [103, 92] on div "Đăk Nông - [GEOGRAPHIC_DATA]" at bounding box center [143, 93] width 197 height 11
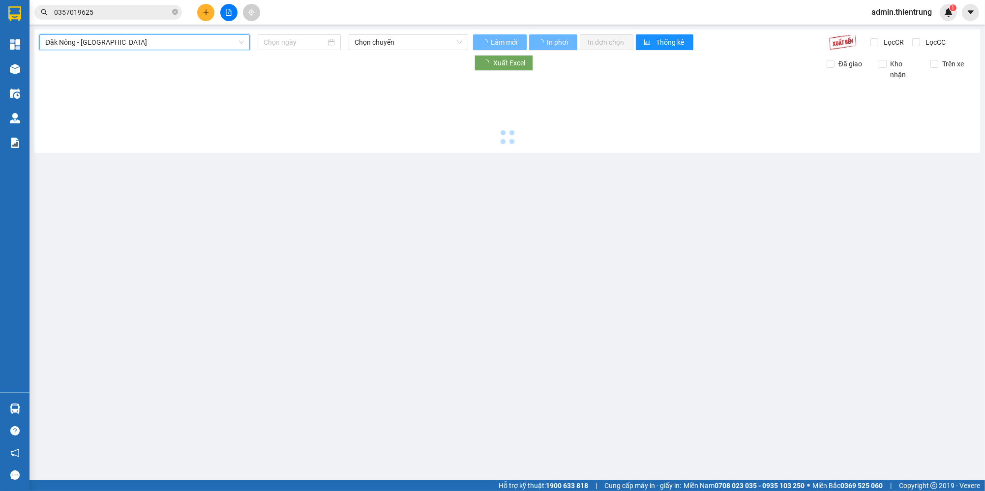
type input "[DATE]"
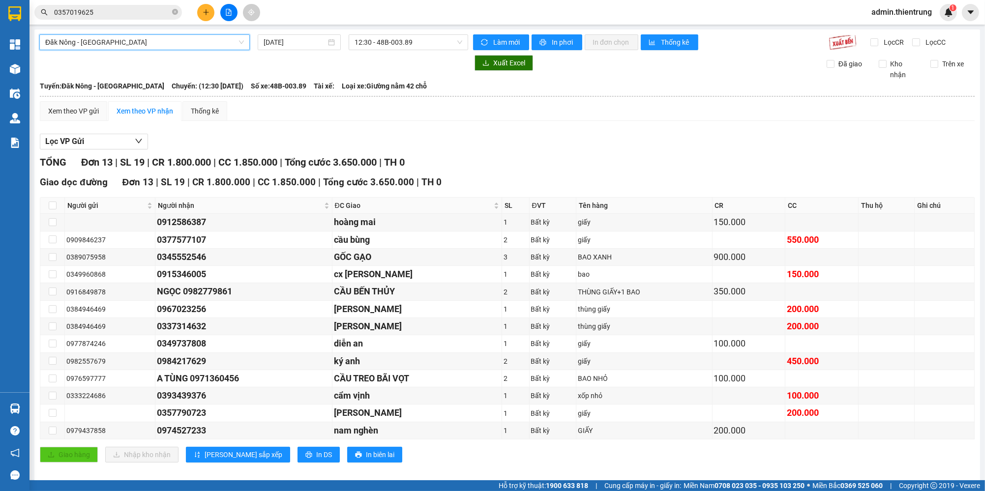
click at [152, 38] on span "Đăk Nông - [GEOGRAPHIC_DATA]" at bounding box center [144, 42] width 199 height 15
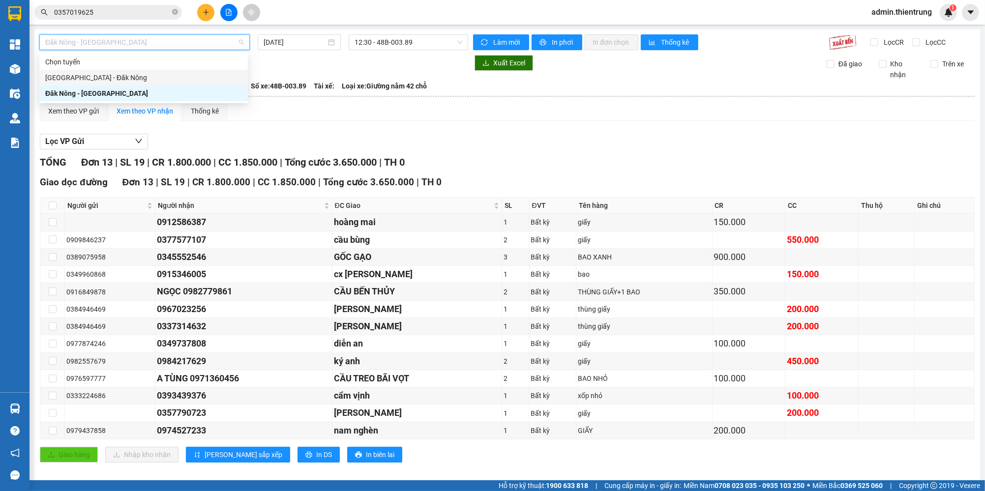
click at [123, 77] on div "[GEOGRAPHIC_DATA] - Đăk Nông" at bounding box center [143, 77] width 197 height 11
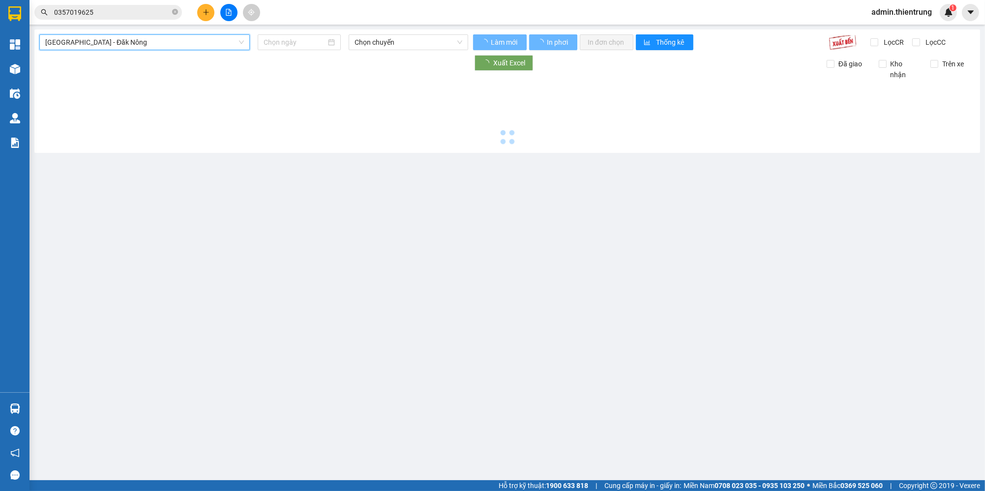
type input "[DATE]"
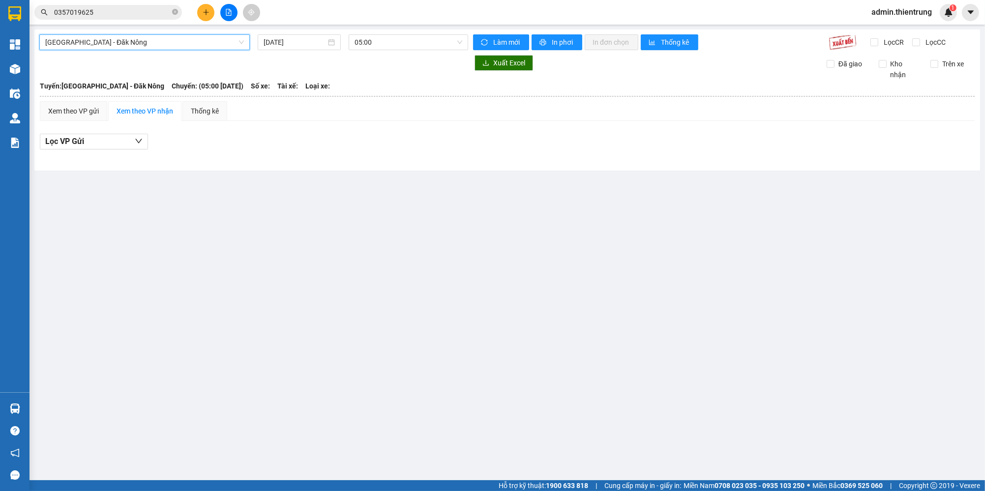
drag, startPoint x: 184, startPoint y: 50, endPoint x: 175, endPoint y: 57, distance: 11.6
click at [183, 51] on div "[GEOGRAPHIC_DATA] - [GEOGRAPHIC_DATA] - [GEOGRAPHIC_DATA] Nông [DATE] 05:00 Làm…" at bounding box center [507, 100] width 946 height 141
click at [220, 37] on span "[GEOGRAPHIC_DATA] - Đăk Nông" at bounding box center [144, 42] width 199 height 15
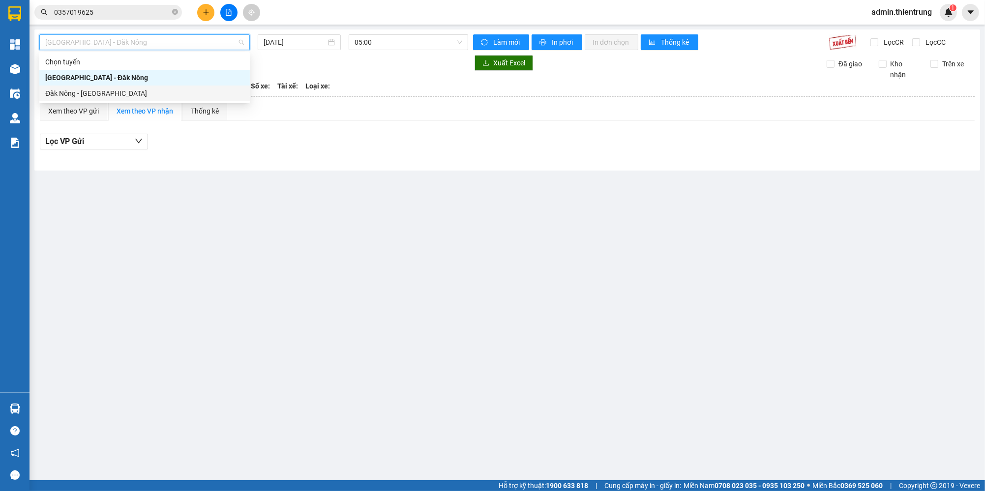
click at [166, 93] on div "Đăk Nông - [GEOGRAPHIC_DATA]" at bounding box center [144, 93] width 199 height 11
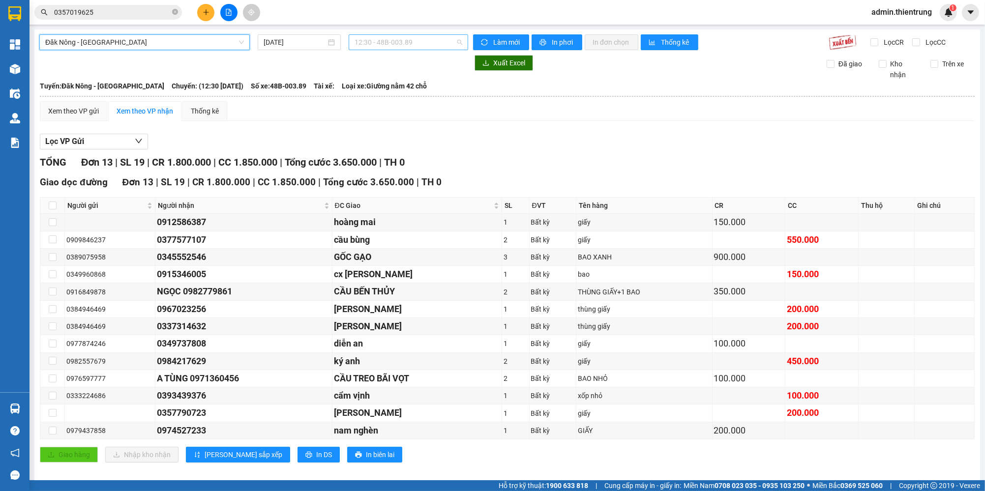
click at [395, 43] on span "12:30 - 48B-003.89" at bounding box center [409, 42] width 108 height 15
click at [397, 95] on div "12:31 - 48h-019.23" at bounding box center [390, 93] width 77 height 11
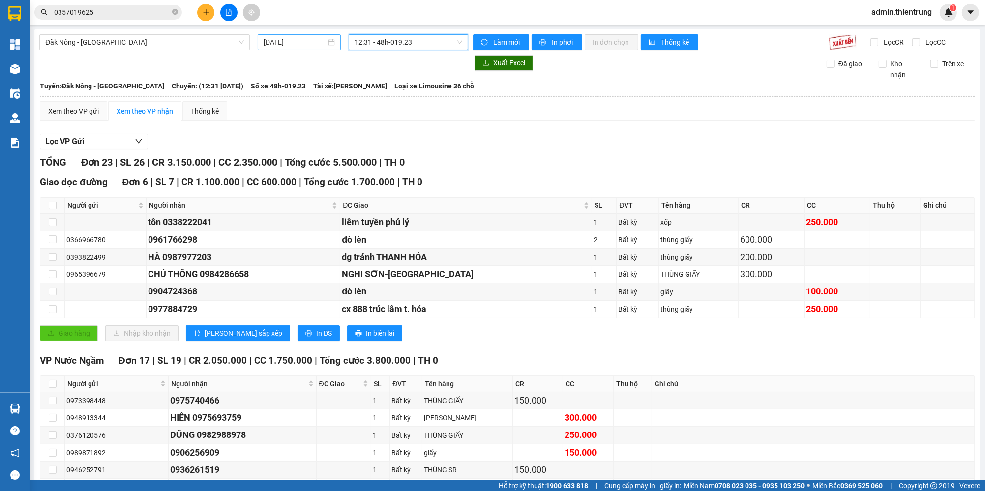
click at [315, 46] on input "[DATE]" at bounding box center [295, 42] width 62 height 11
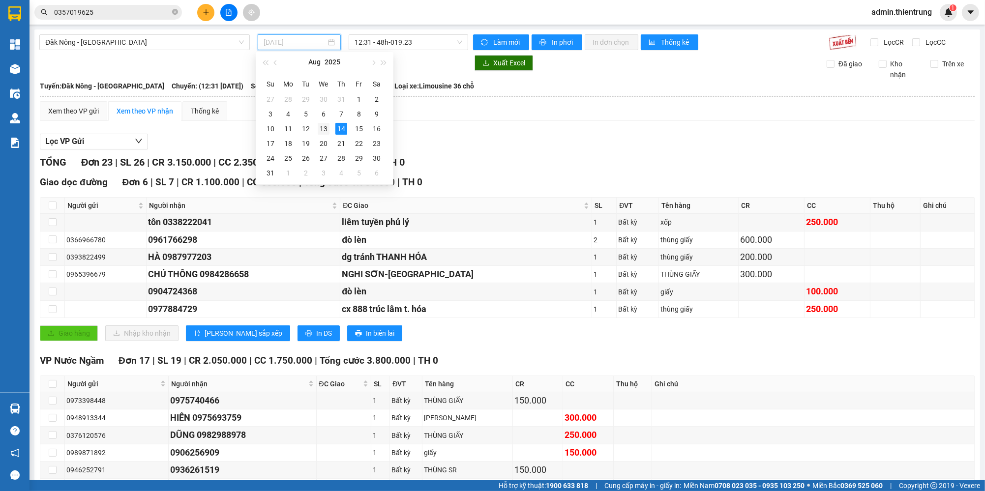
click at [325, 132] on div "13" at bounding box center [324, 129] width 12 height 12
type input "[DATE]"
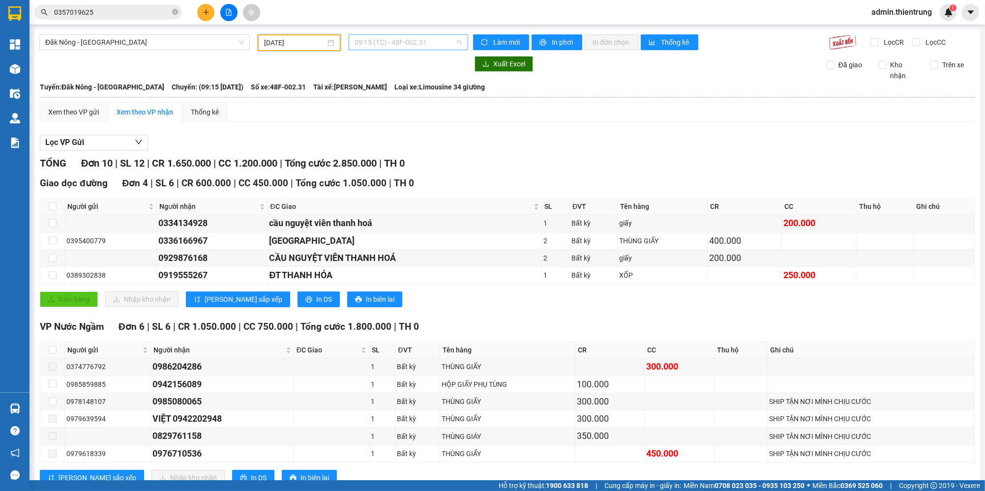
click at [427, 42] on span "09:15 (TC) - 48F-002.31" at bounding box center [409, 42] width 108 height 15
click at [418, 96] on div "11:01 (TC) - 48B-004.78" at bounding box center [390, 93] width 77 height 11
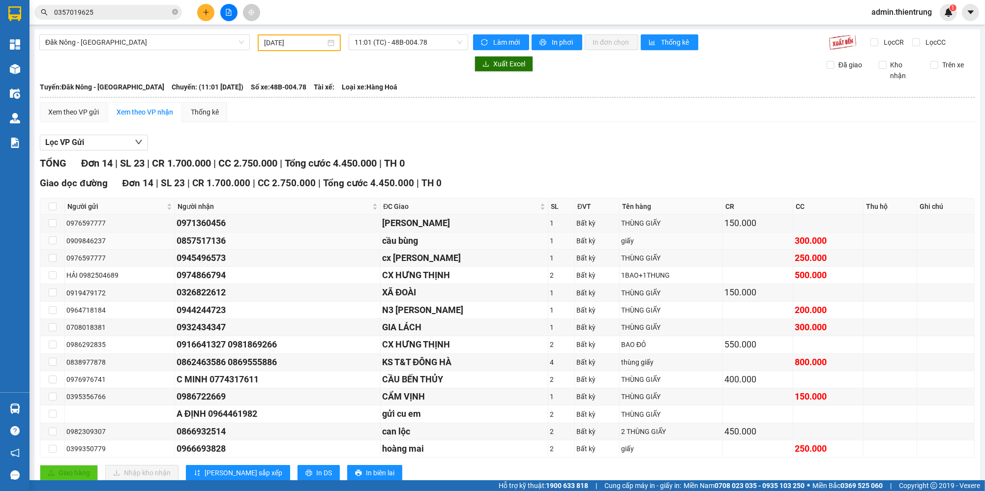
click at [499, 241] on div "cầu bùng" at bounding box center [464, 241] width 164 height 14
click at [394, 39] on span "11:01 (TC) - 48B-004.78" at bounding box center [409, 42] width 108 height 15
